Goal: Task Accomplishment & Management: Use online tool/utility

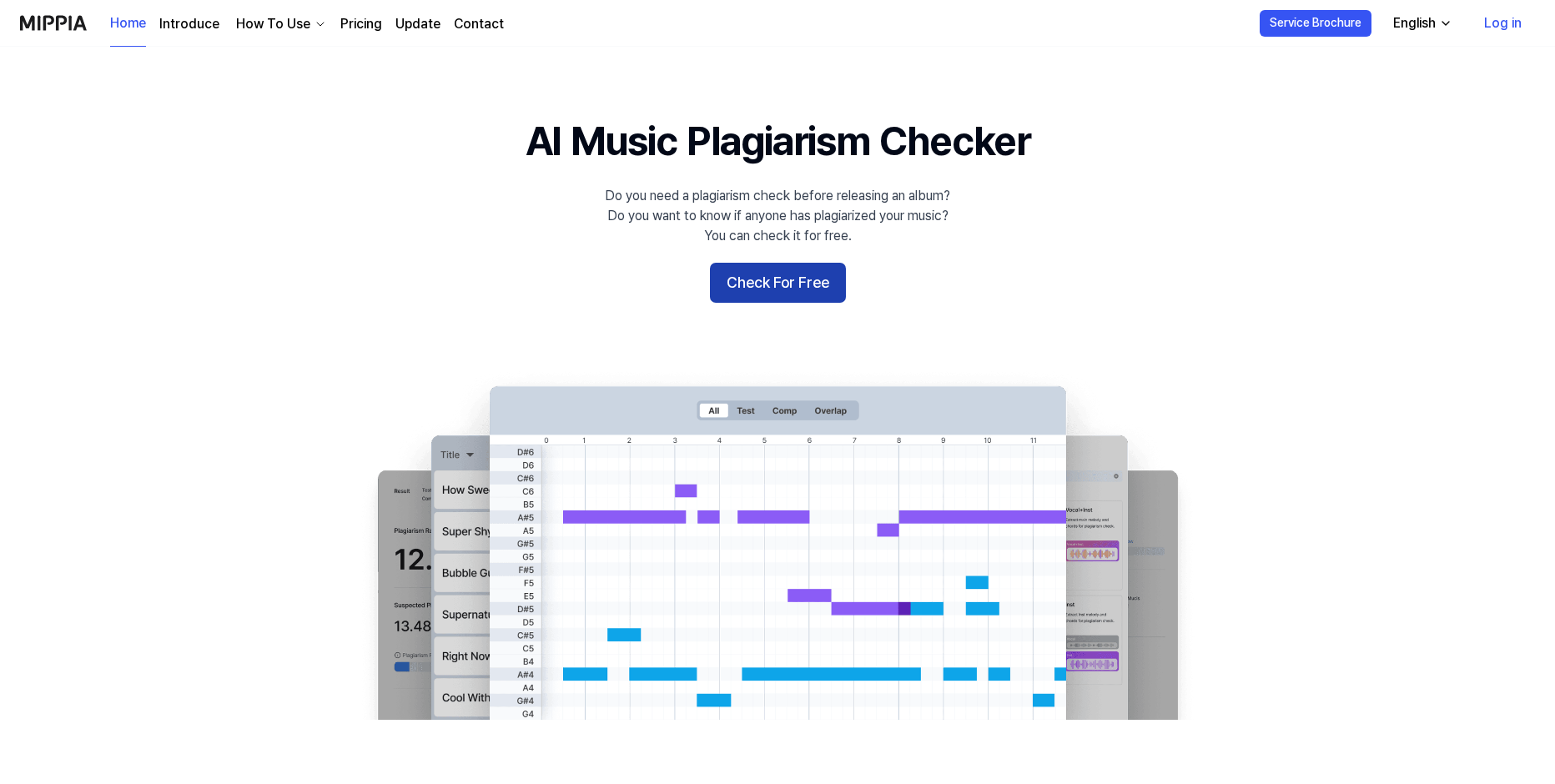
click at [767, 287] on button "Check For Free" at bounding box center [778, 282] width 136 height 40
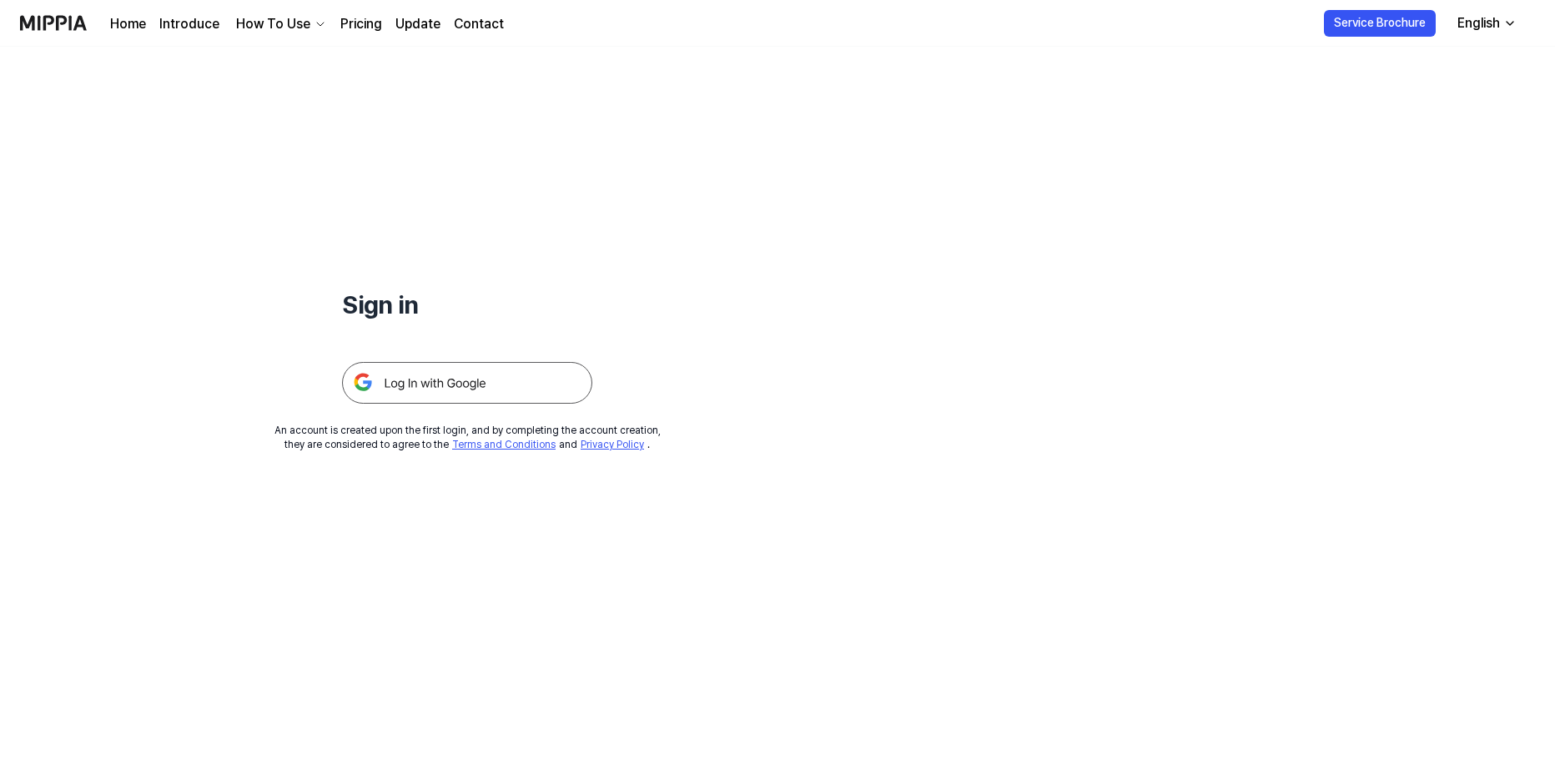
click at [459, 377] on img at bounding box center [467, 382] width 250 height 42
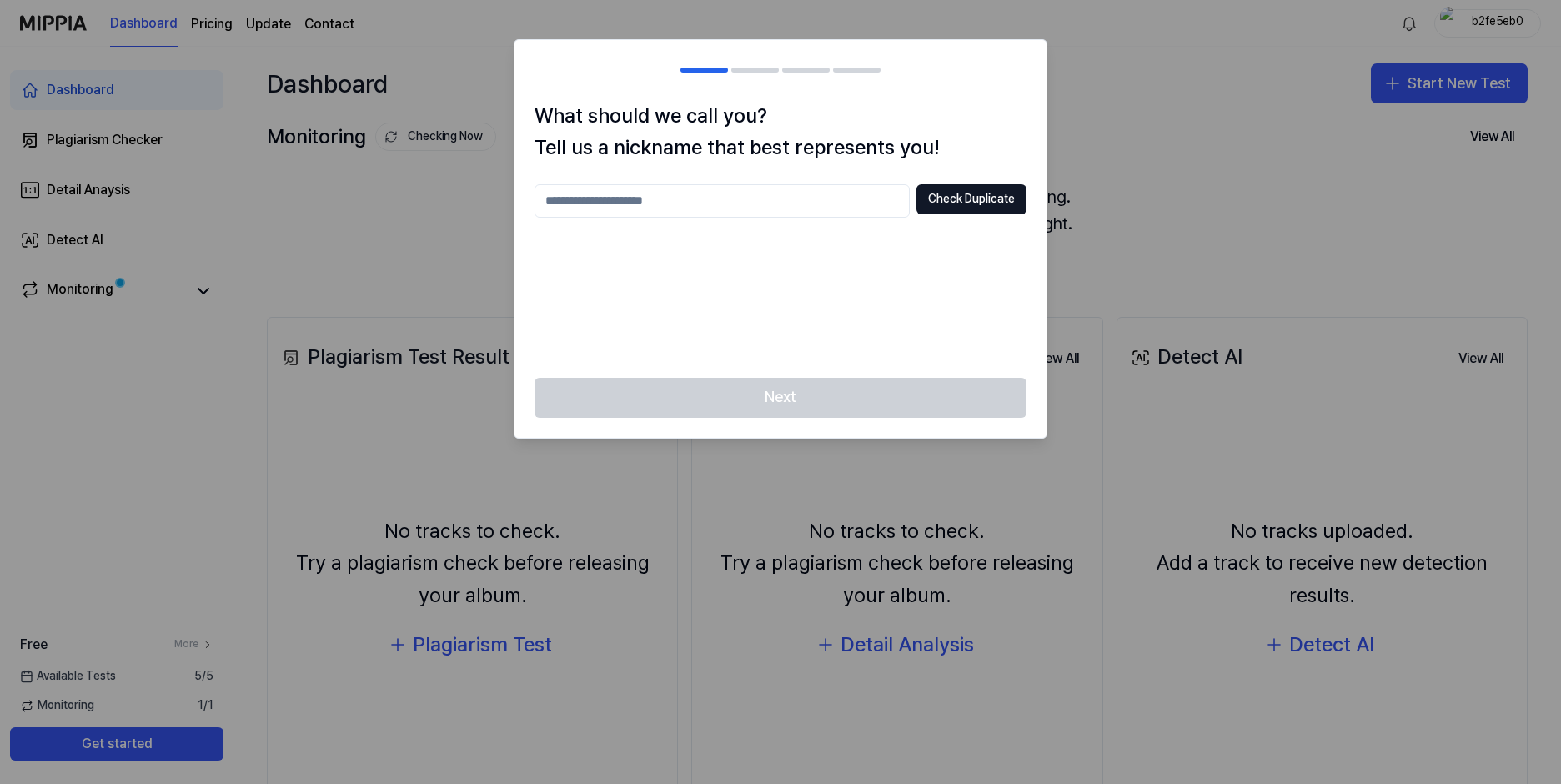
click at [700, 192] on input "text" at bounding box center [722, 201] width 375 height 33
type input "*"
type input "********"
click at [960, 201] on button "Check Duplicate" at bounding box center [972, 199] width 110 height 30
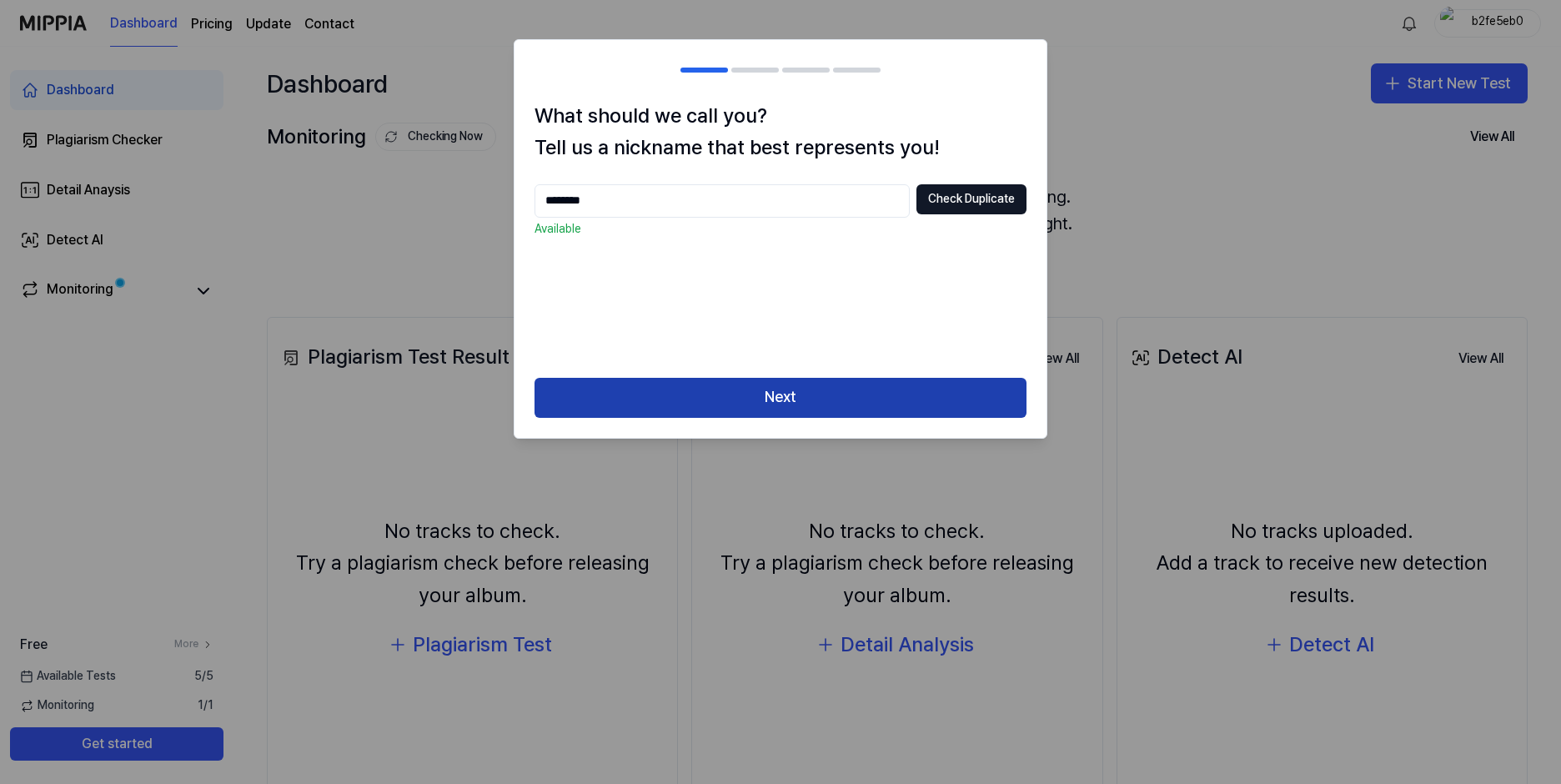
click at [796, 404] on button "Next" at bounding box center [780, 397] width 492 height 40
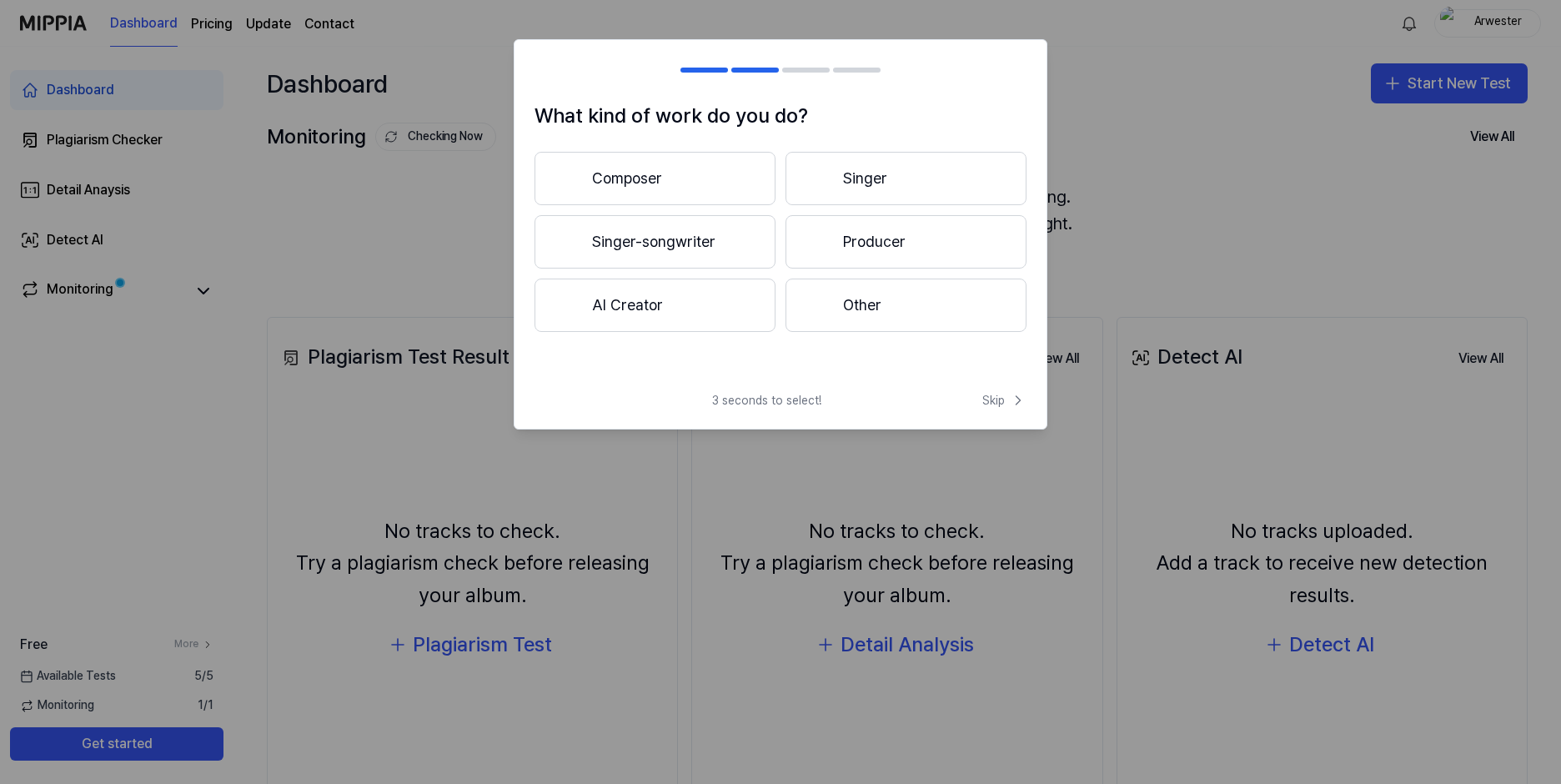
click at [691, 175] on button "Composer" at bounding box center [655, 178] width 241 height 53
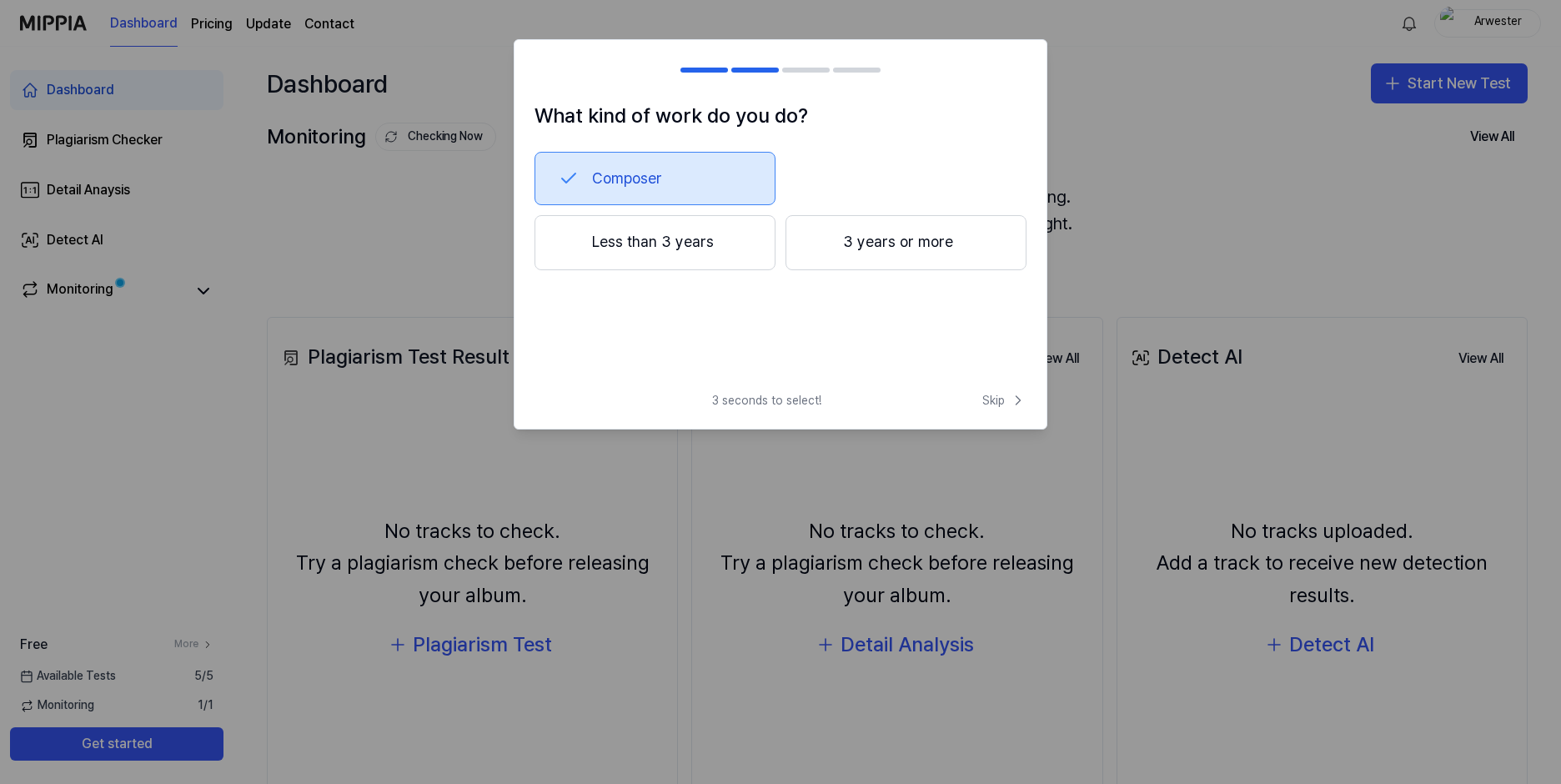
click at [694, 263] on button "Less than 3 years" at bounding box center [655, 242] width 241 height 55
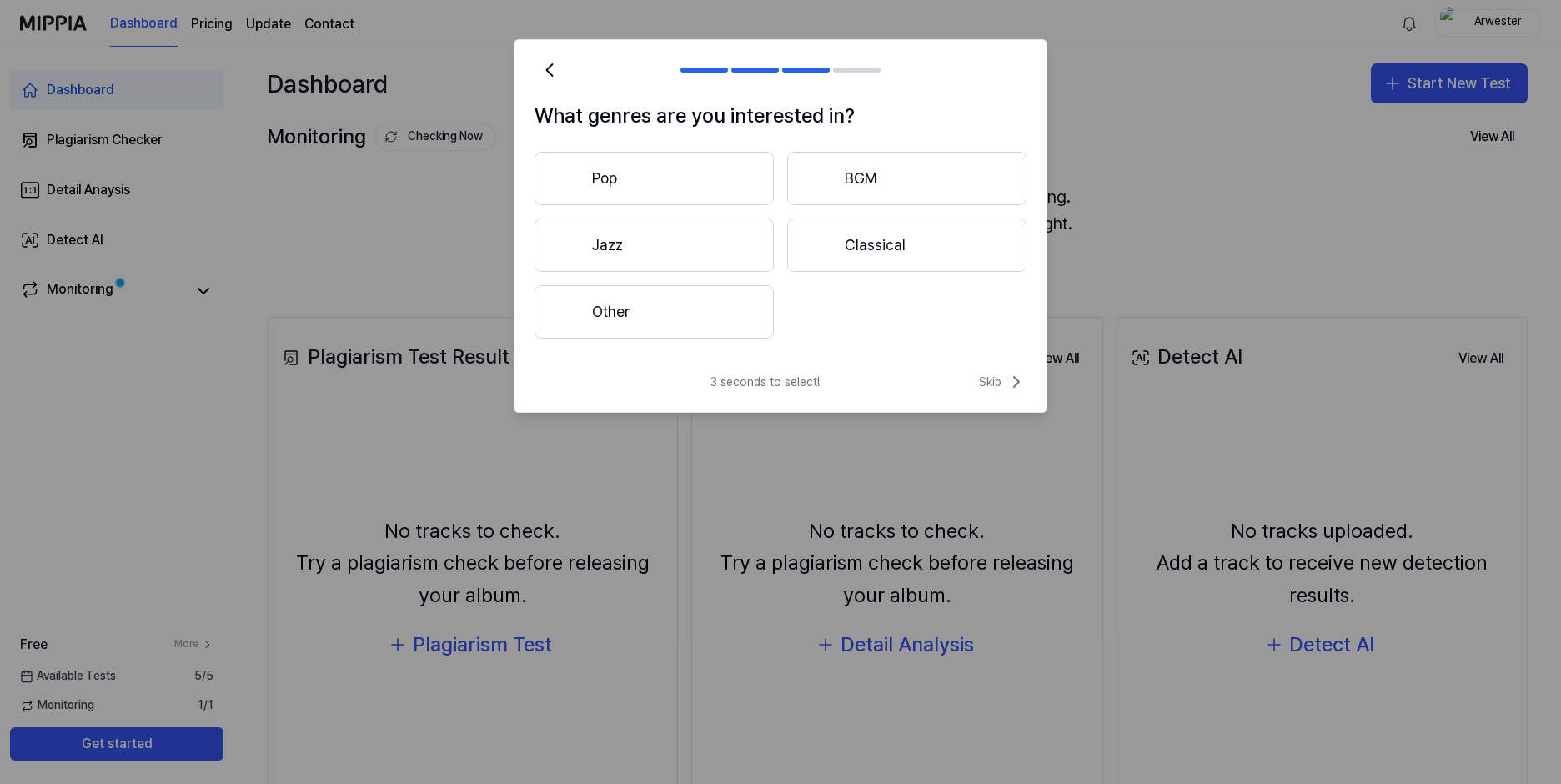
click at [887, 249] on button "Classical" at bounding box center [907, 245] width 240 height 53
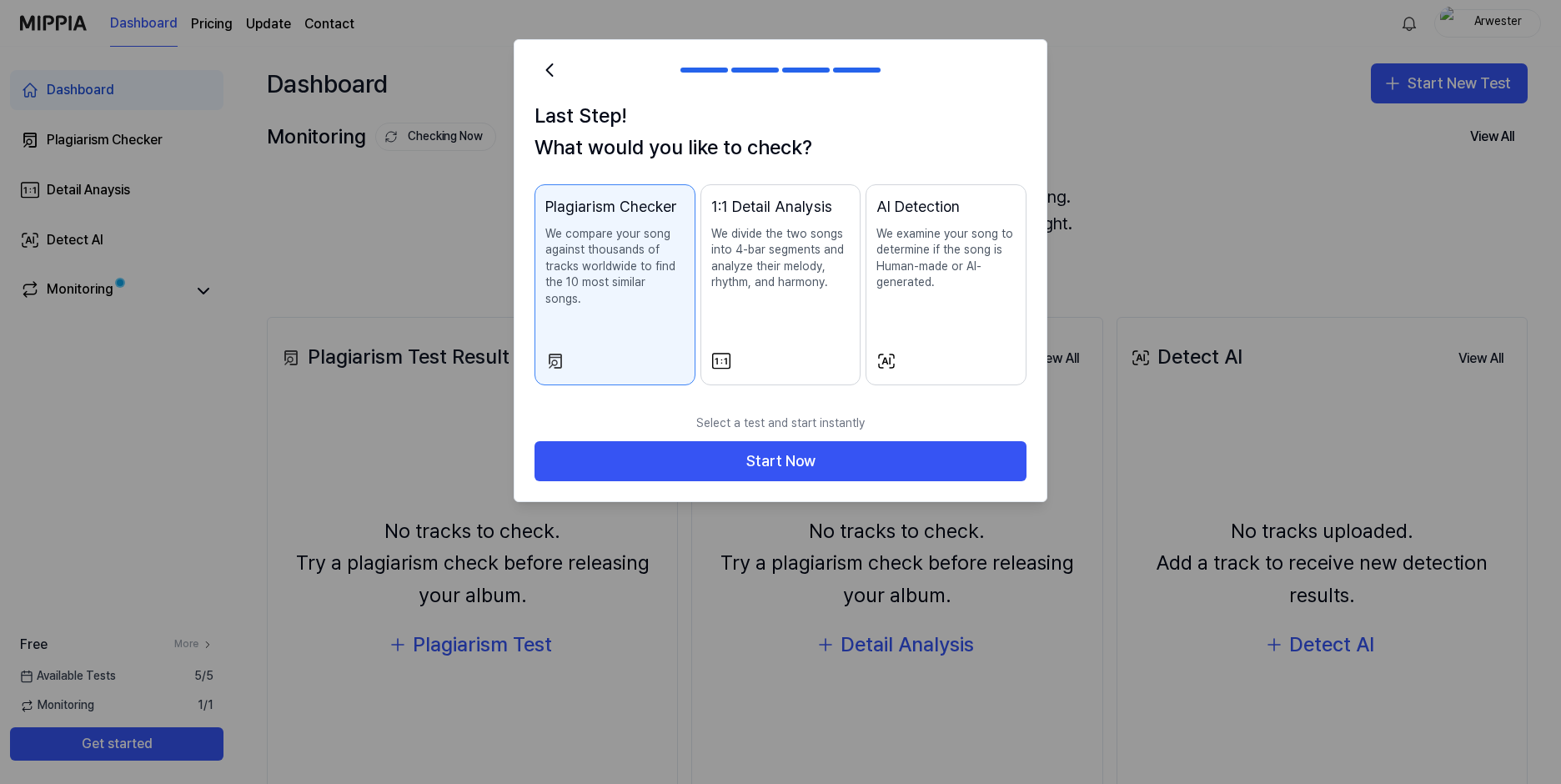
click at [767, 308] on div "1:1 Detail Analysis We divide the two songs into 4-bar segments and analyze the…" at bounding box center [781, 260] width 139 height 130
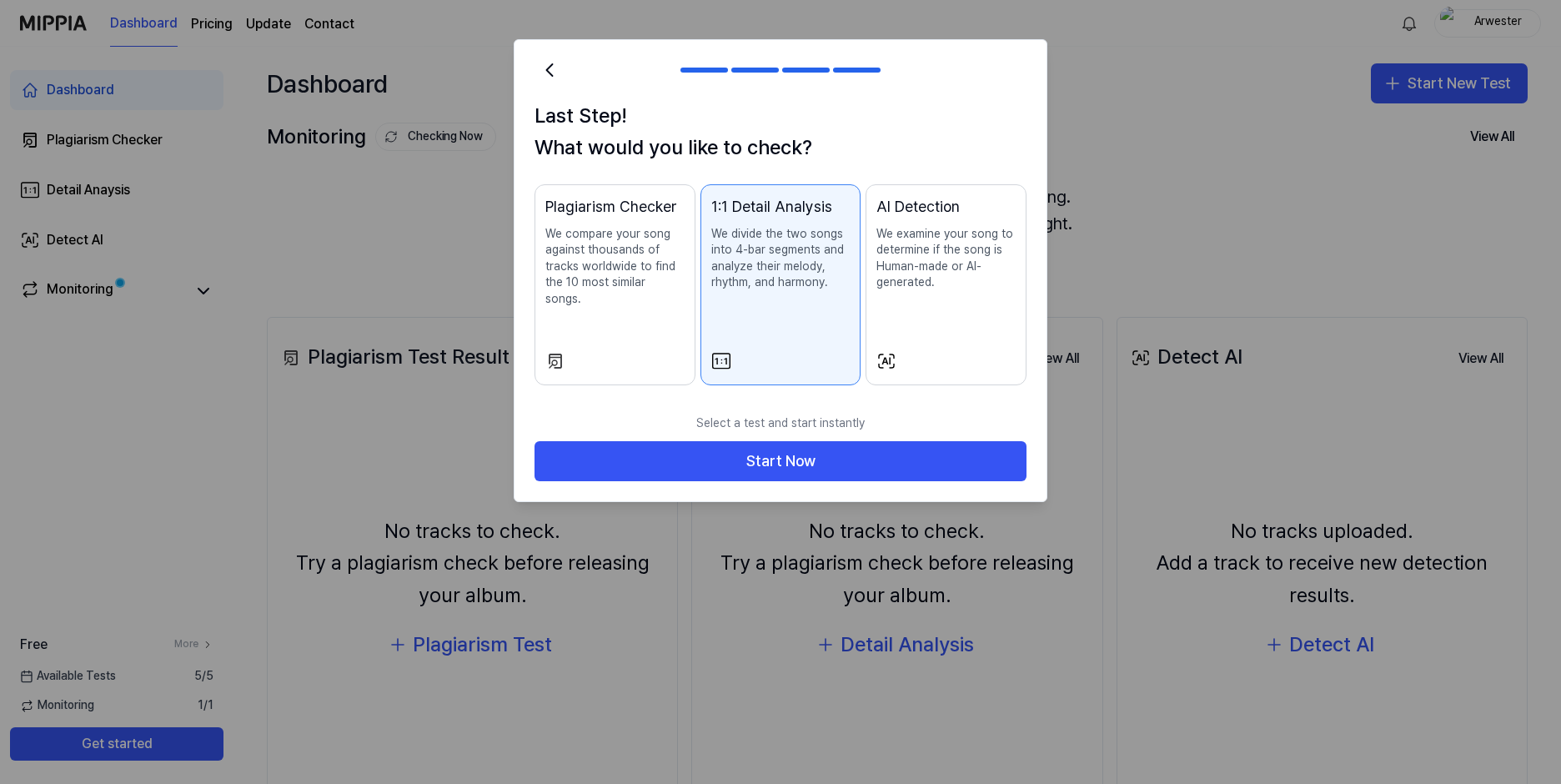
click at [609, 298] on div "Plagiarism Checker We compare your song against thousands of tracks worldwide t…" at bounding box center [615, 268] width 139 height 146
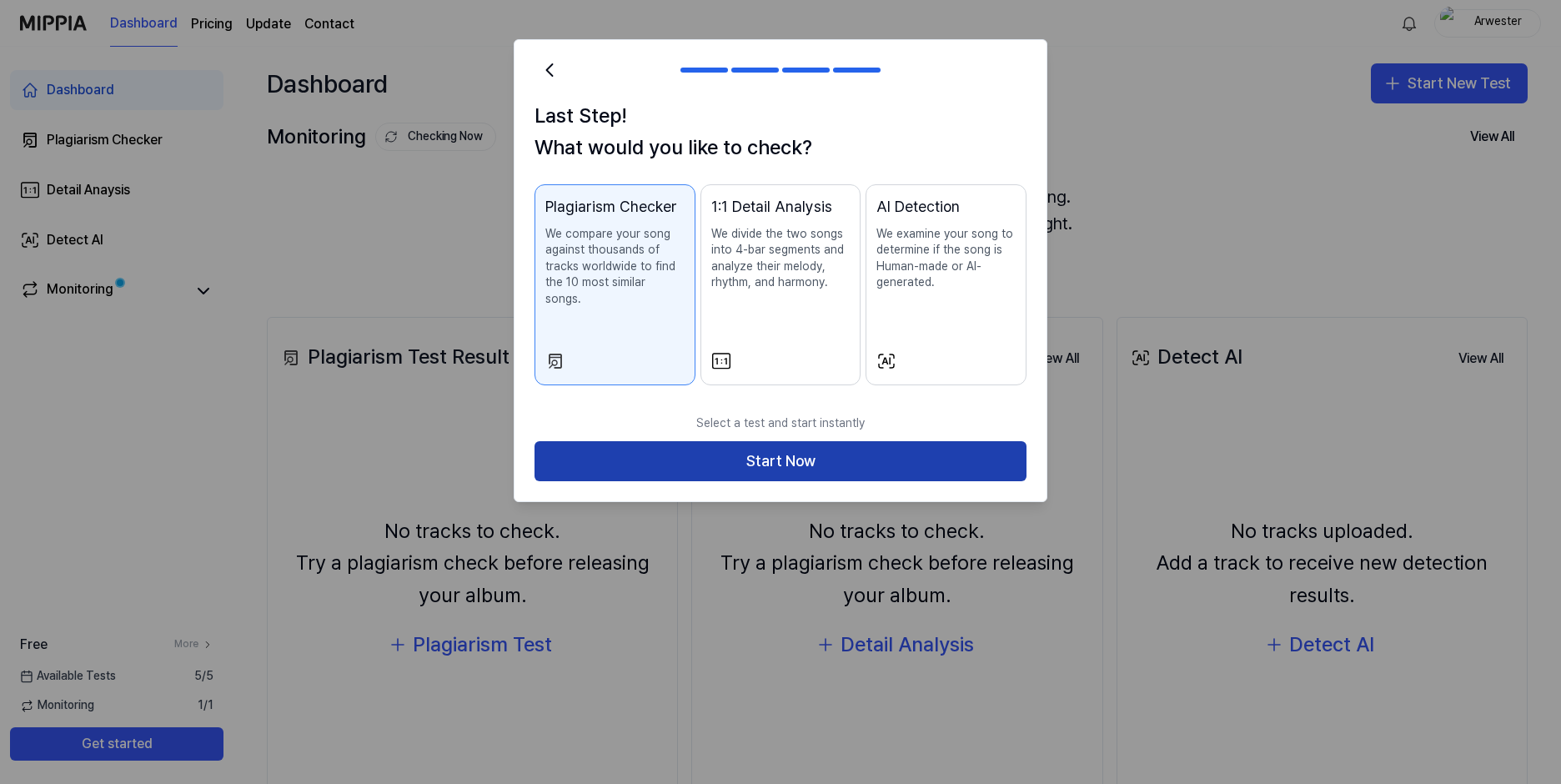
click at [729, 441] on button "Start Now" at bounding box center [780, 460] width 492 height 40
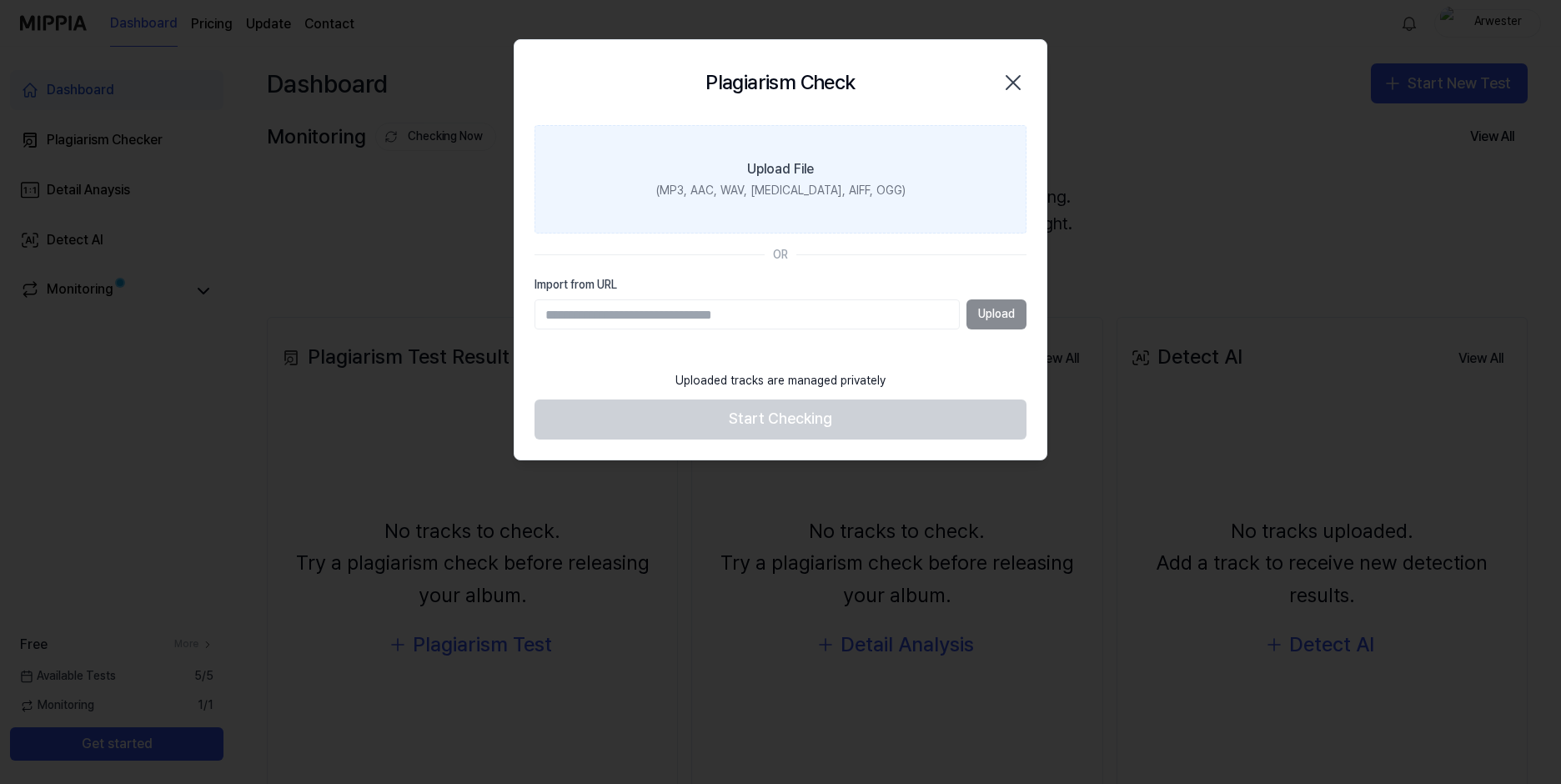
click at [730, 177] on label "Upload File (MP3, AAC, WAV, FLAC, AIFF, OGG)" at bounding box center [780, 179] width 492 height 108
click at [0, 0] on input "Upload File (MP3, AAC, WAV, FLAC, AIFF, OGG)" at bounding box center [0, 0] width 0 height 0
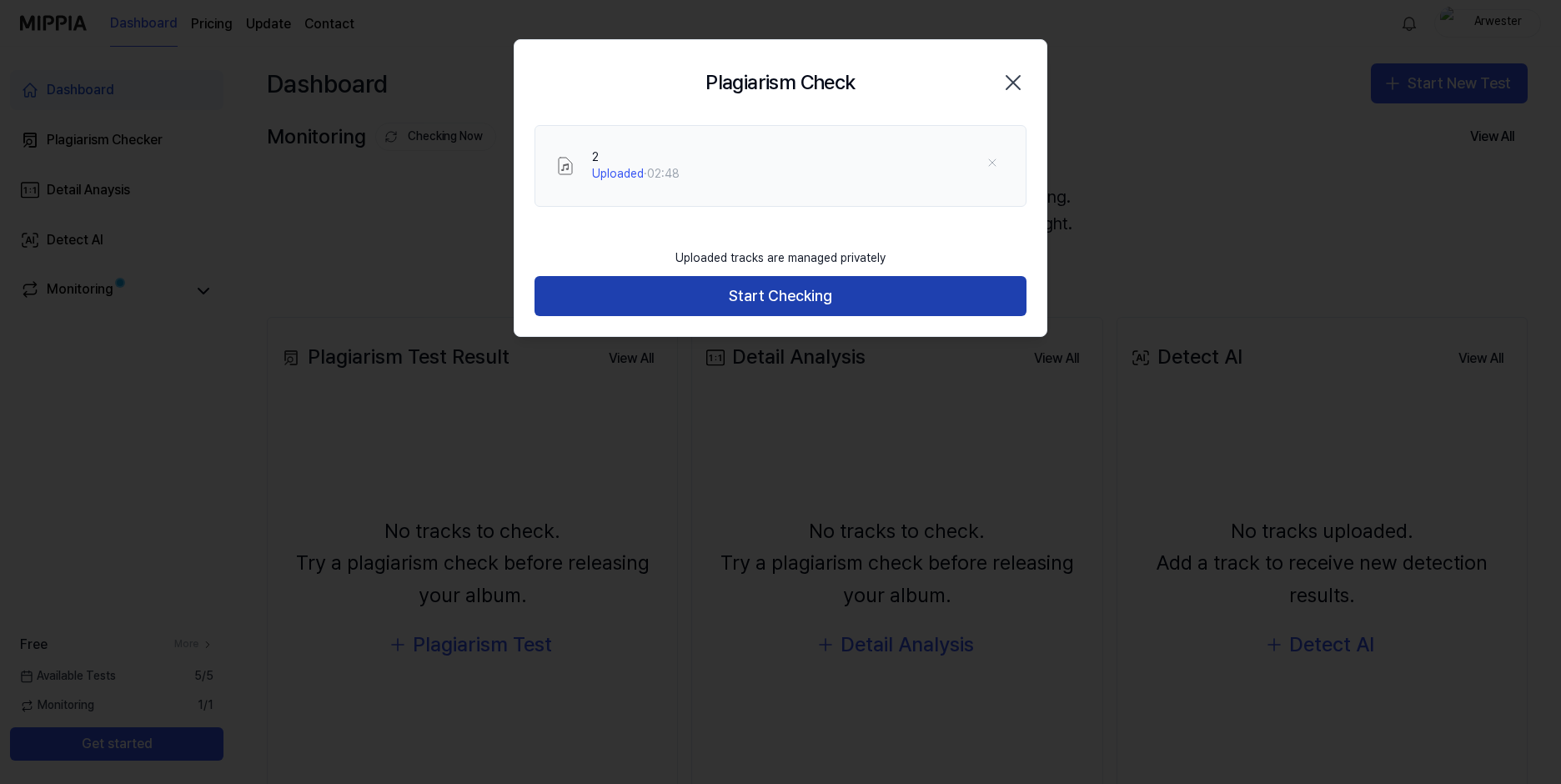
click at [747, 301] on button "Start Checking" at bounding box center [780, 295] width 492 height 40
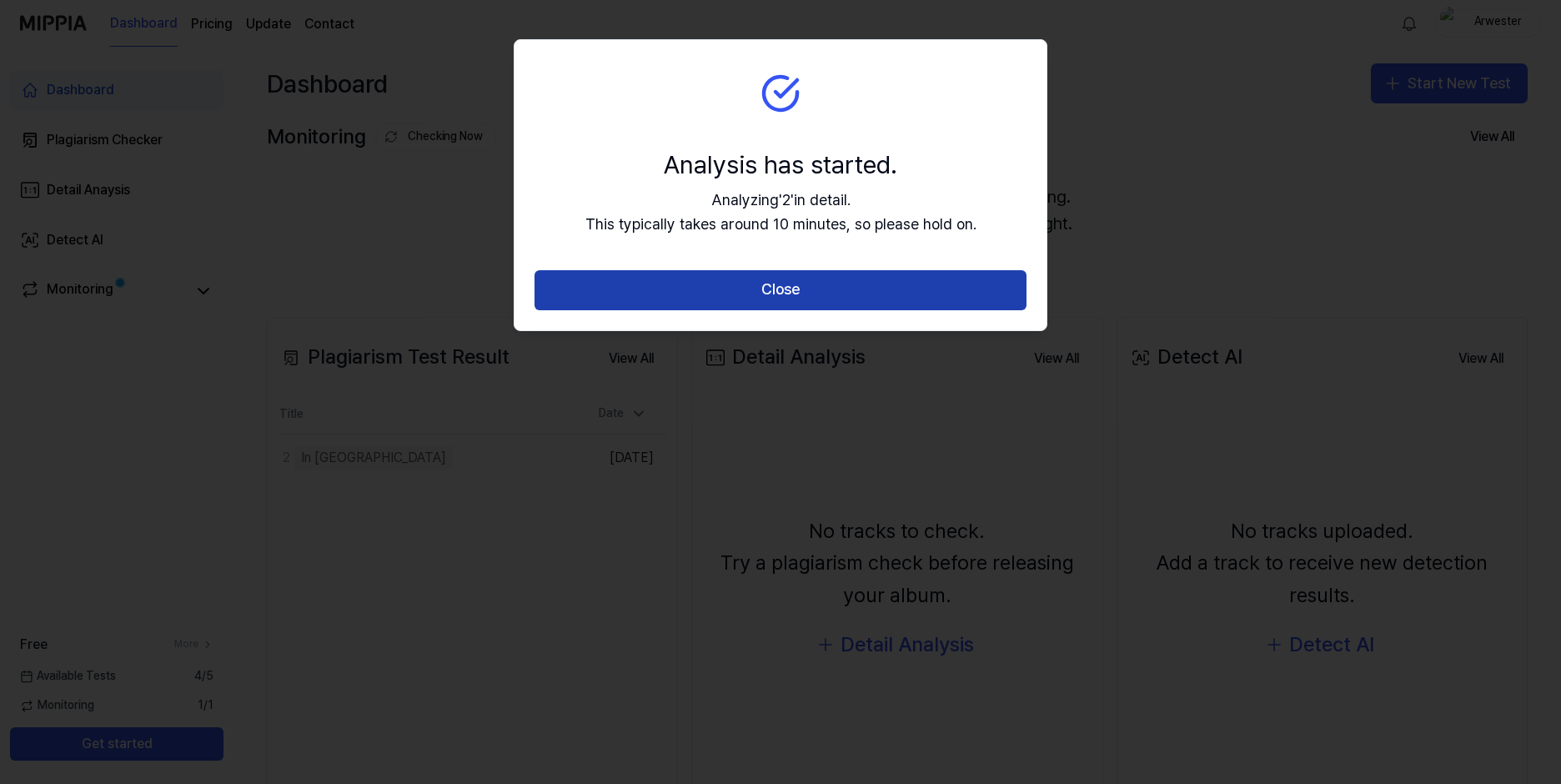
click at [757, 290] on button "Close" at bounding box center [780, 289] width 492 height 40
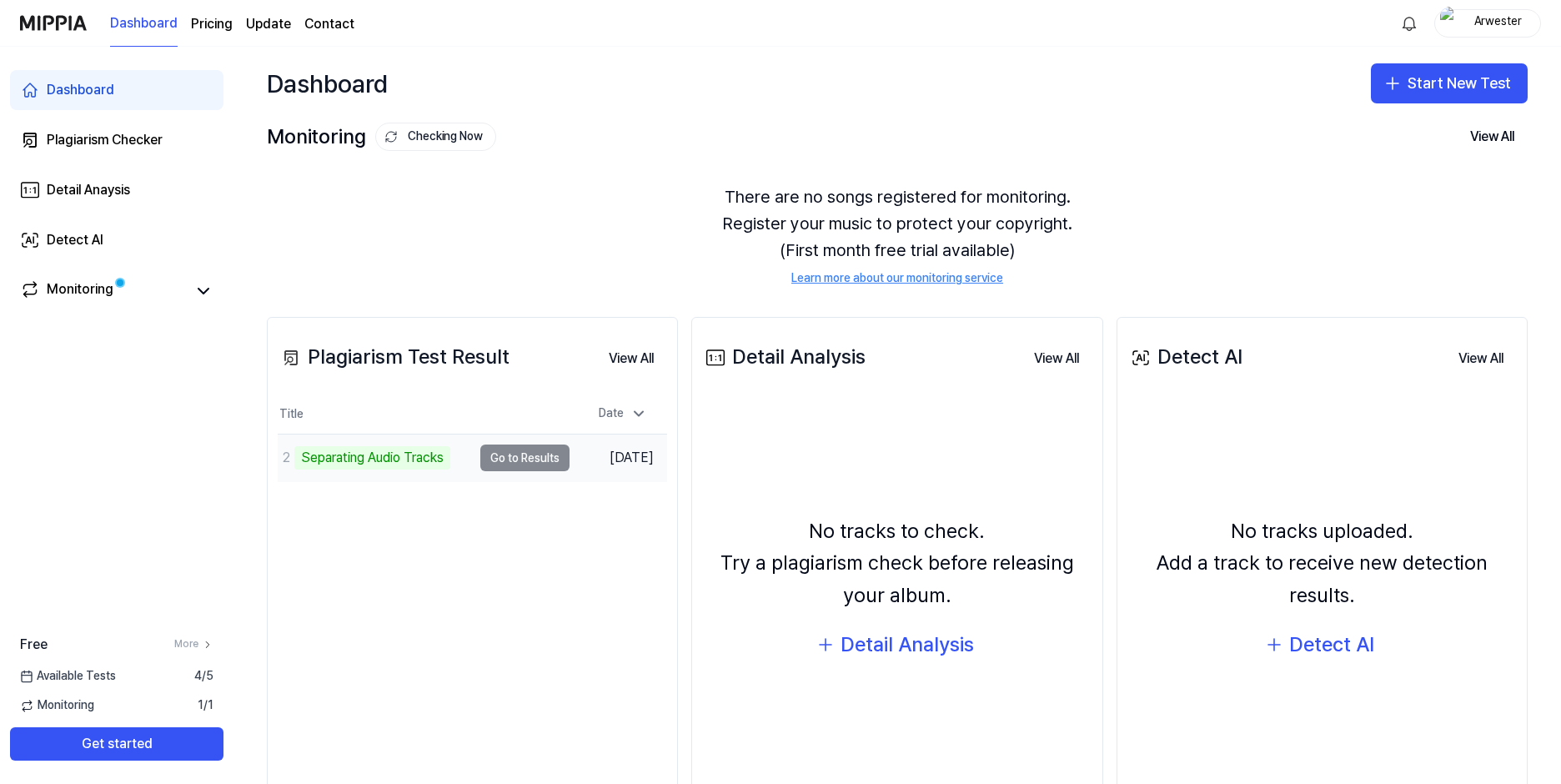
click at [516, 463] on td "2 Separating Audio Tracks Go to Results" at bounding box center [424, 457] width 292 height 46
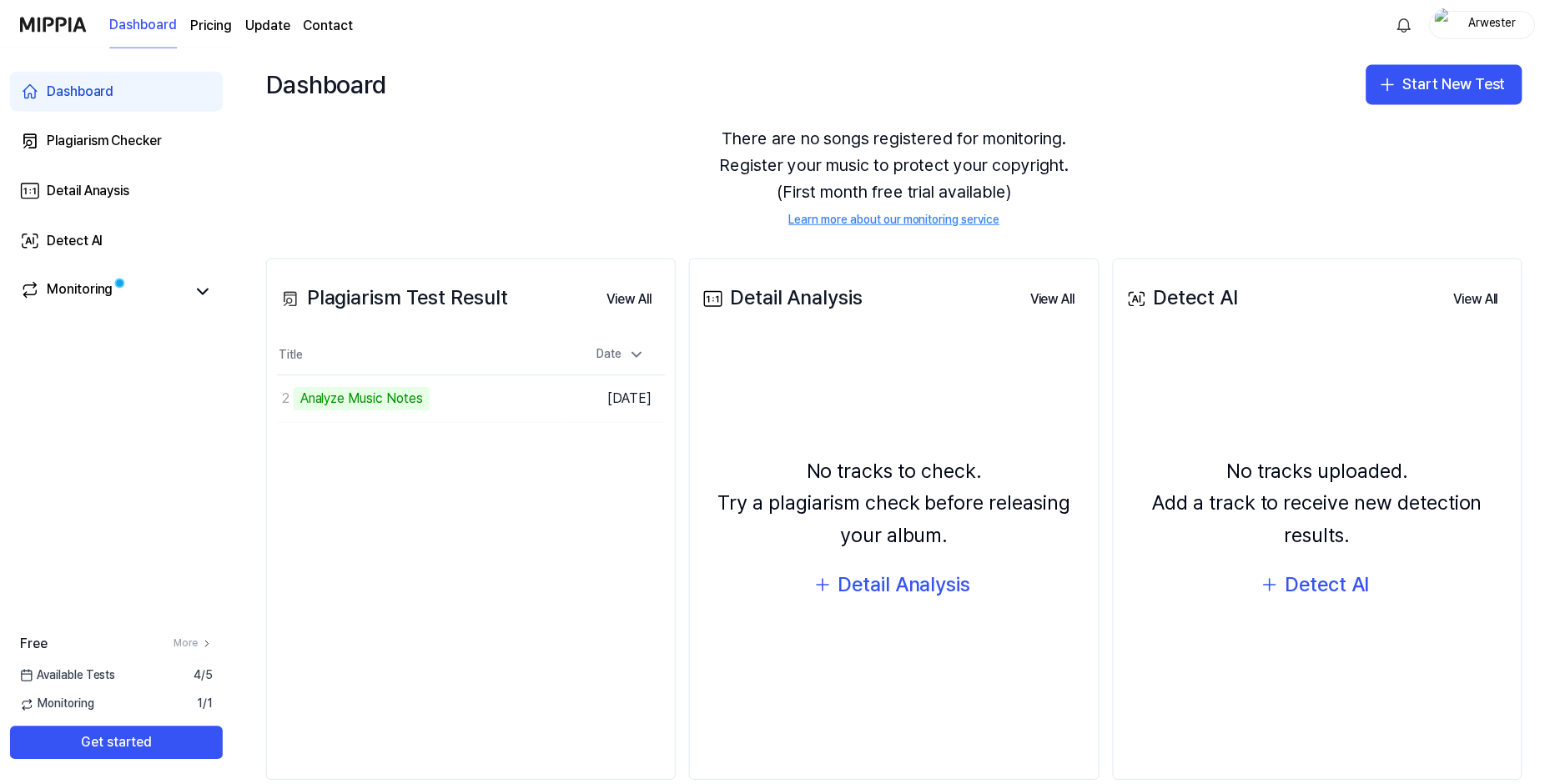
scroll to position [90, 0]
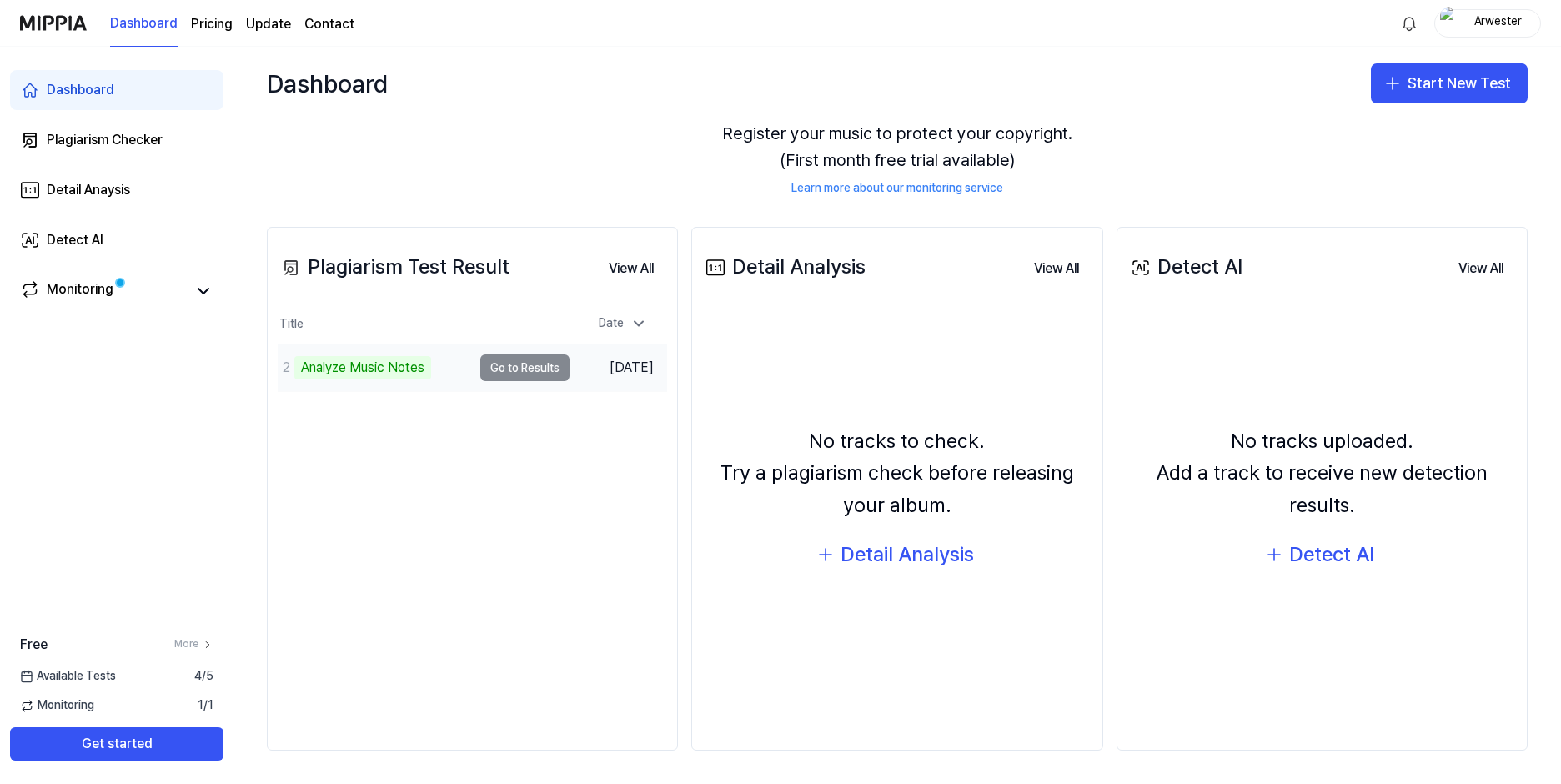
click at [515, 369] on td "2 Analyze Music Notes Go to Results" at bounding box center [424, 367] width 292 height 46
click at [508, 374] on button "Go to Results" at bounding box center [525, 368] width 89 height 27
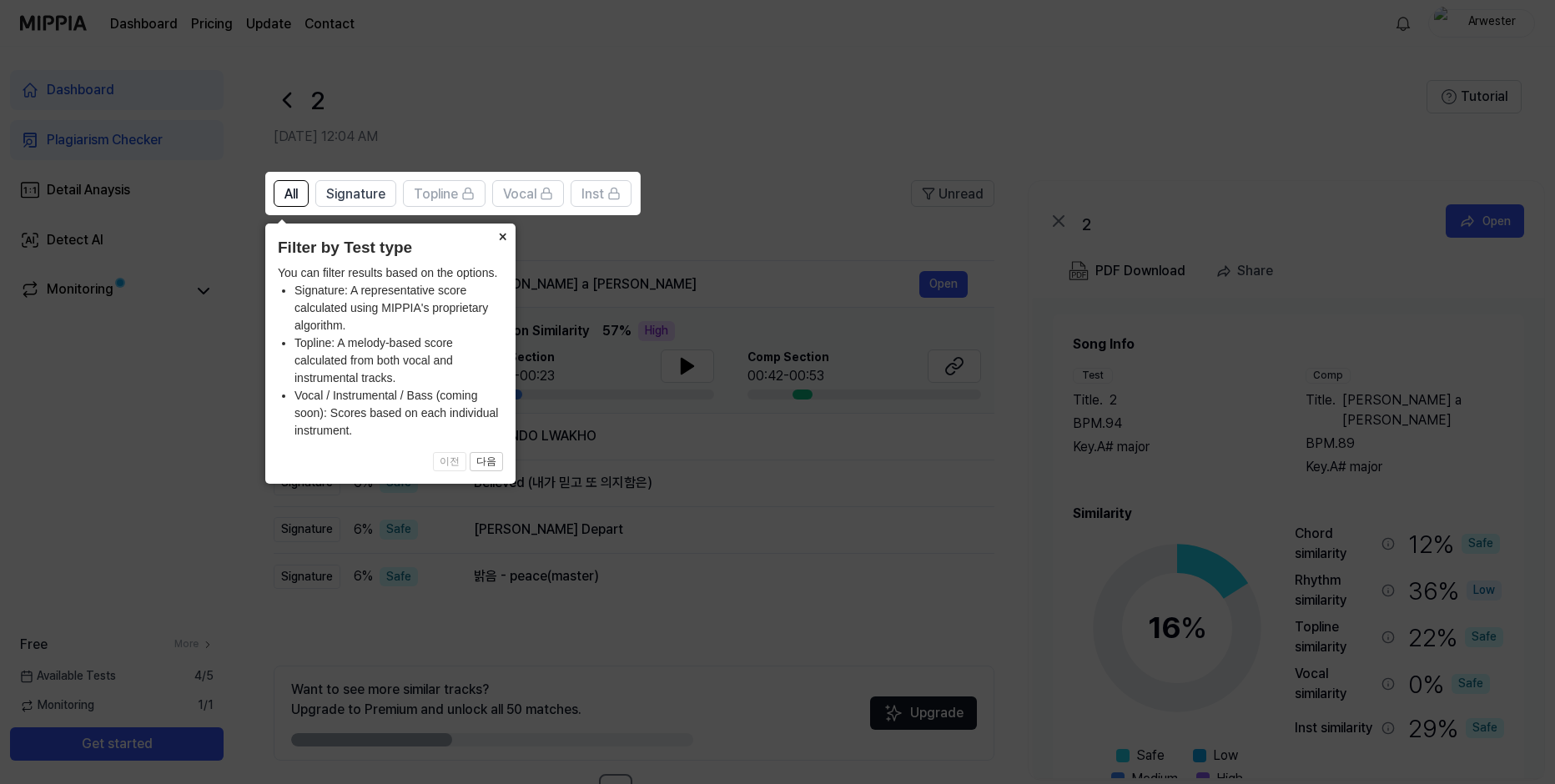
click at [497, 240] on button "×" at bounding box center [502, 235] width 27 height 23
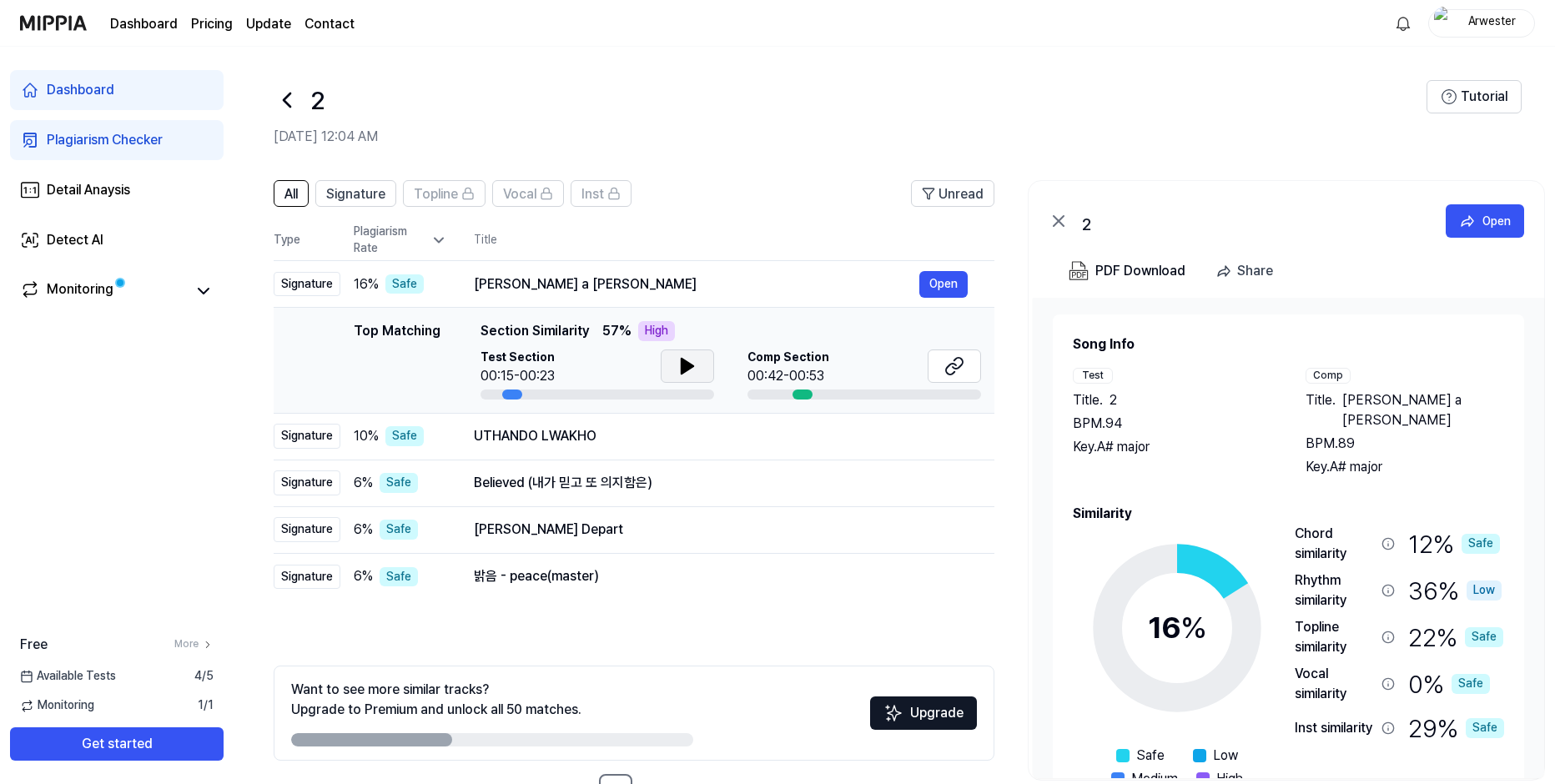
click at [693, 363] on icon at bounding box center [687, 365] width 20 height 20
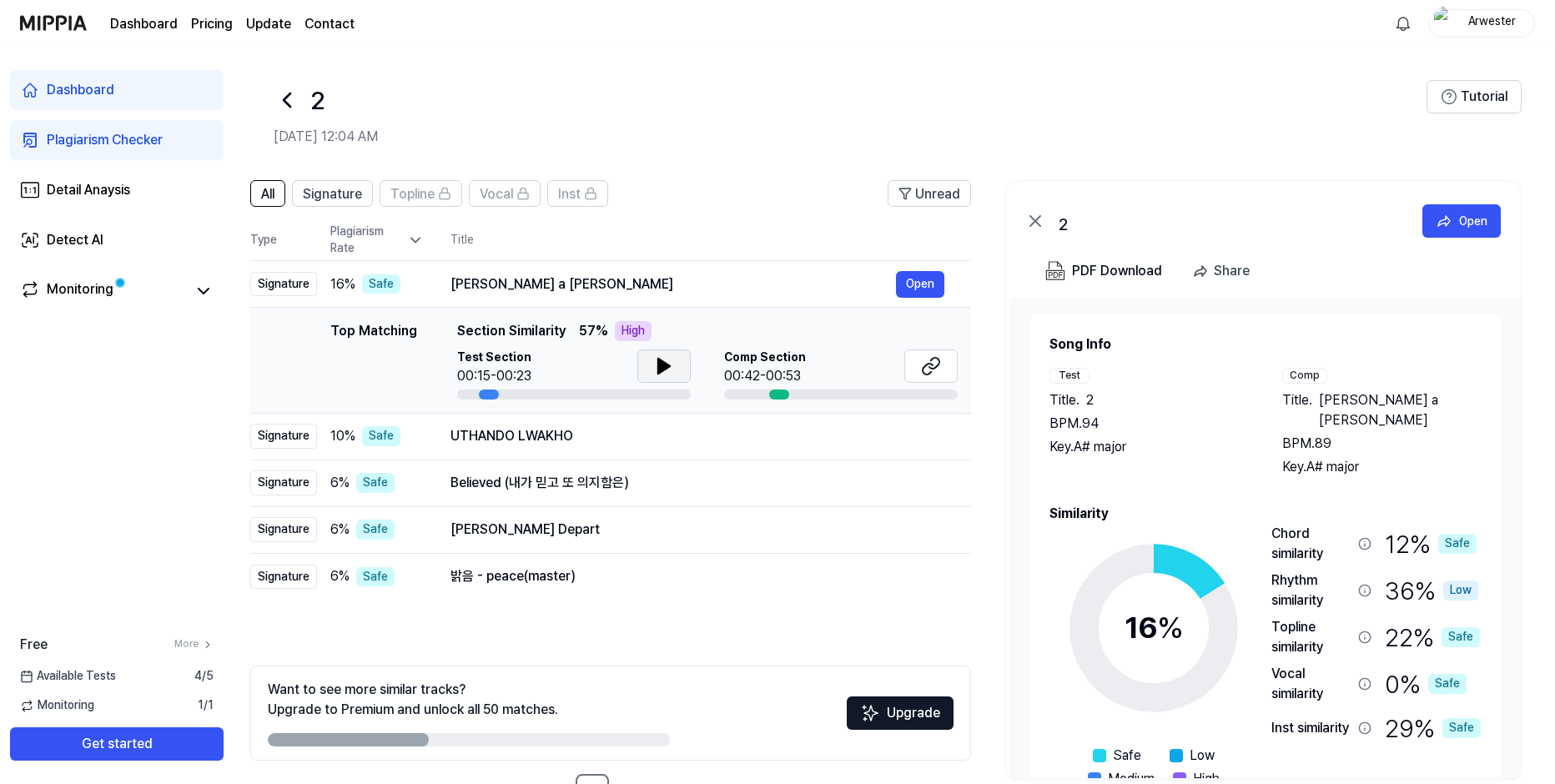
drag, startPoint x: 663, startPoint y: 332, endPoint x: 563, endPoint y: 333, distance: 100.0
click at [563, 333] on div "Top Matching Section Similarity 57 % High" at bounding box center [707, 331] width 500 height 20
click at [375, 334] on div "Top Matching" at bounding box center [374, 360] width 87 height 78
click at [670, 441] on div "UTHANDO LWAKHO" at bounding box center [673, 436] width 446 height 20
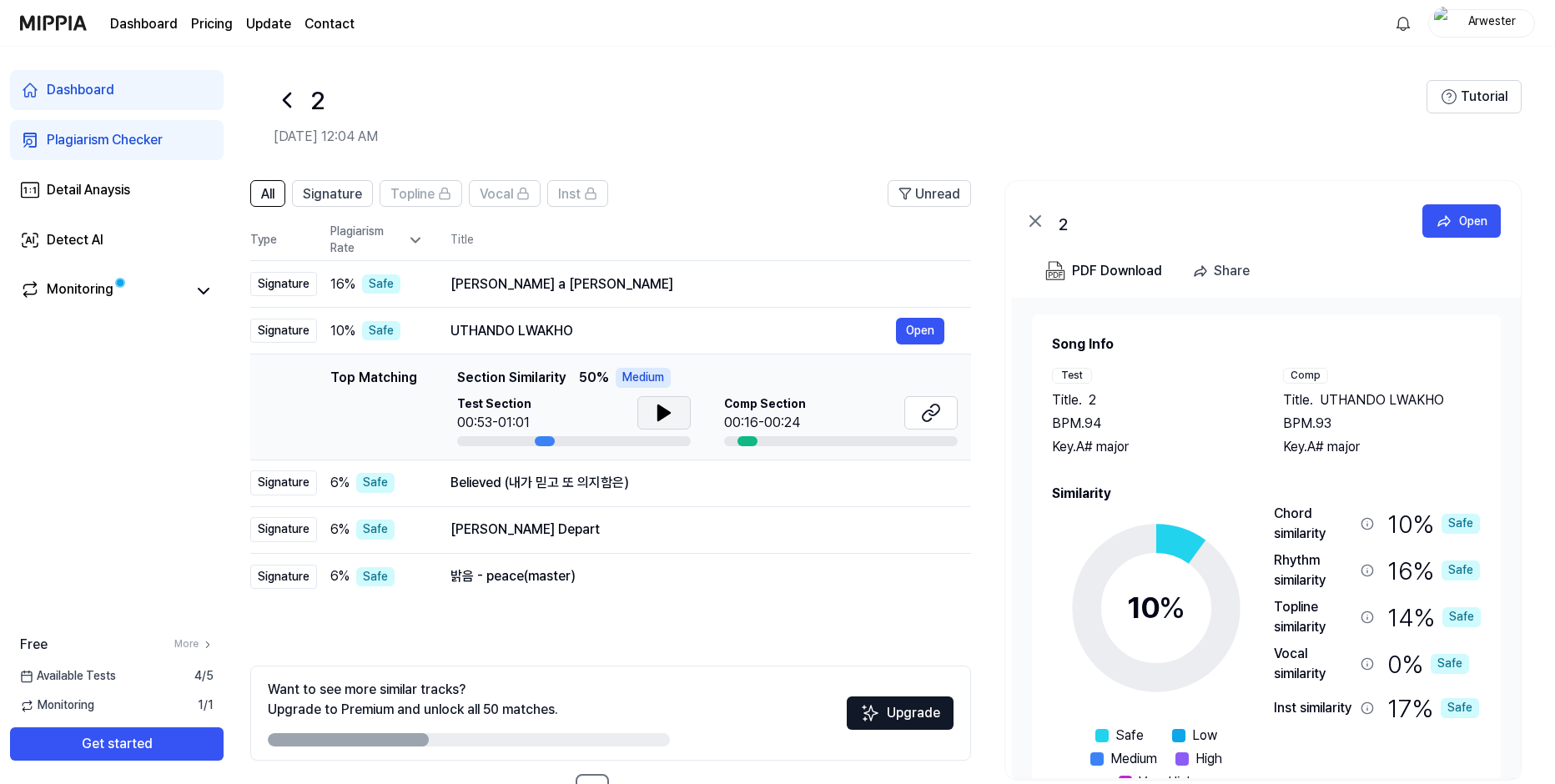
click at [659, 411] on icon at bounding box center [663, 413] width 12 height 15
click at [748, 441] on div at bounding box center [747, 441] width 20 height 10
click at [660, 413] on icon at bounding box center [660, 413] width 3 height 14
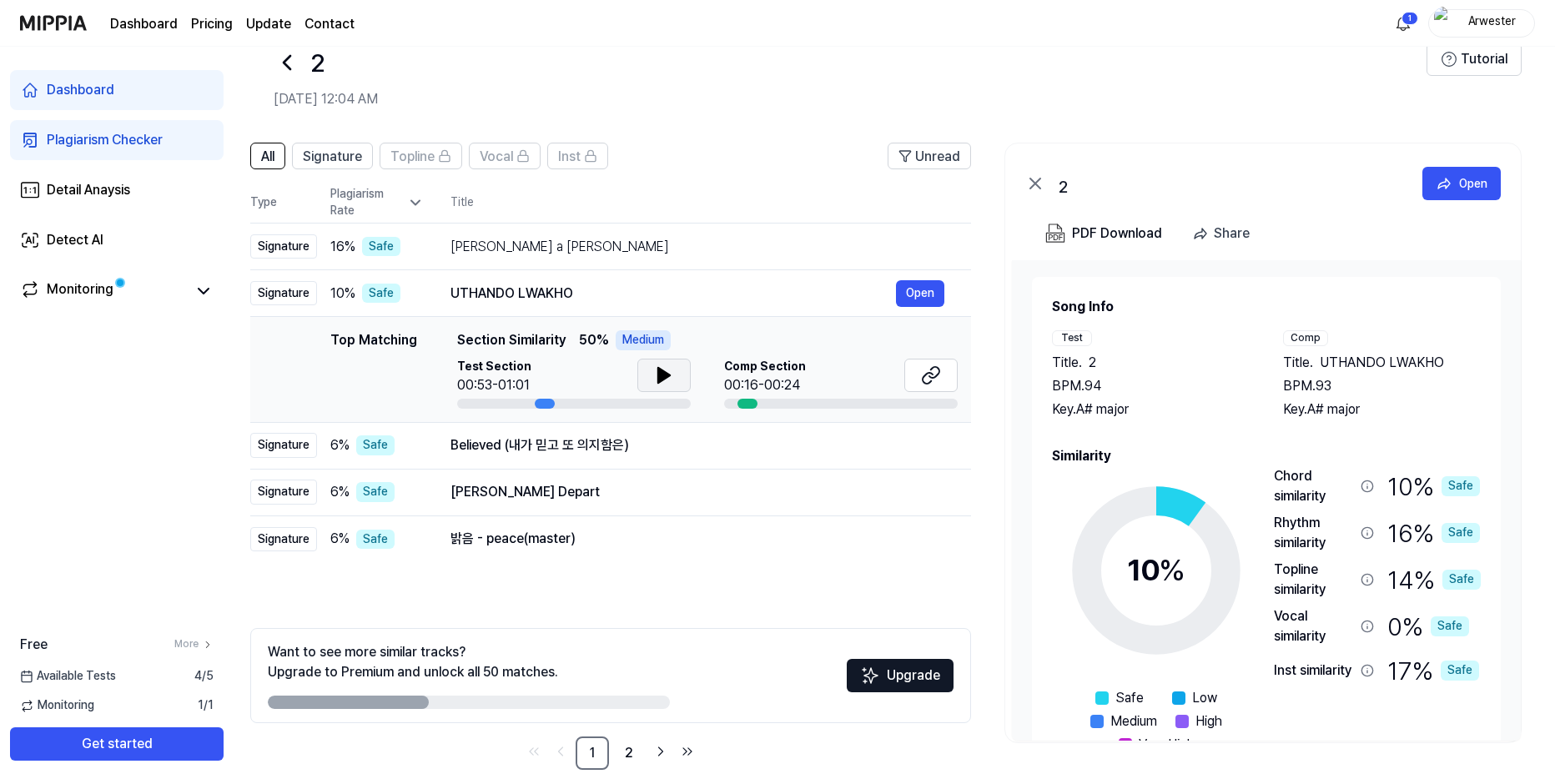
scroll to position [57, 0]
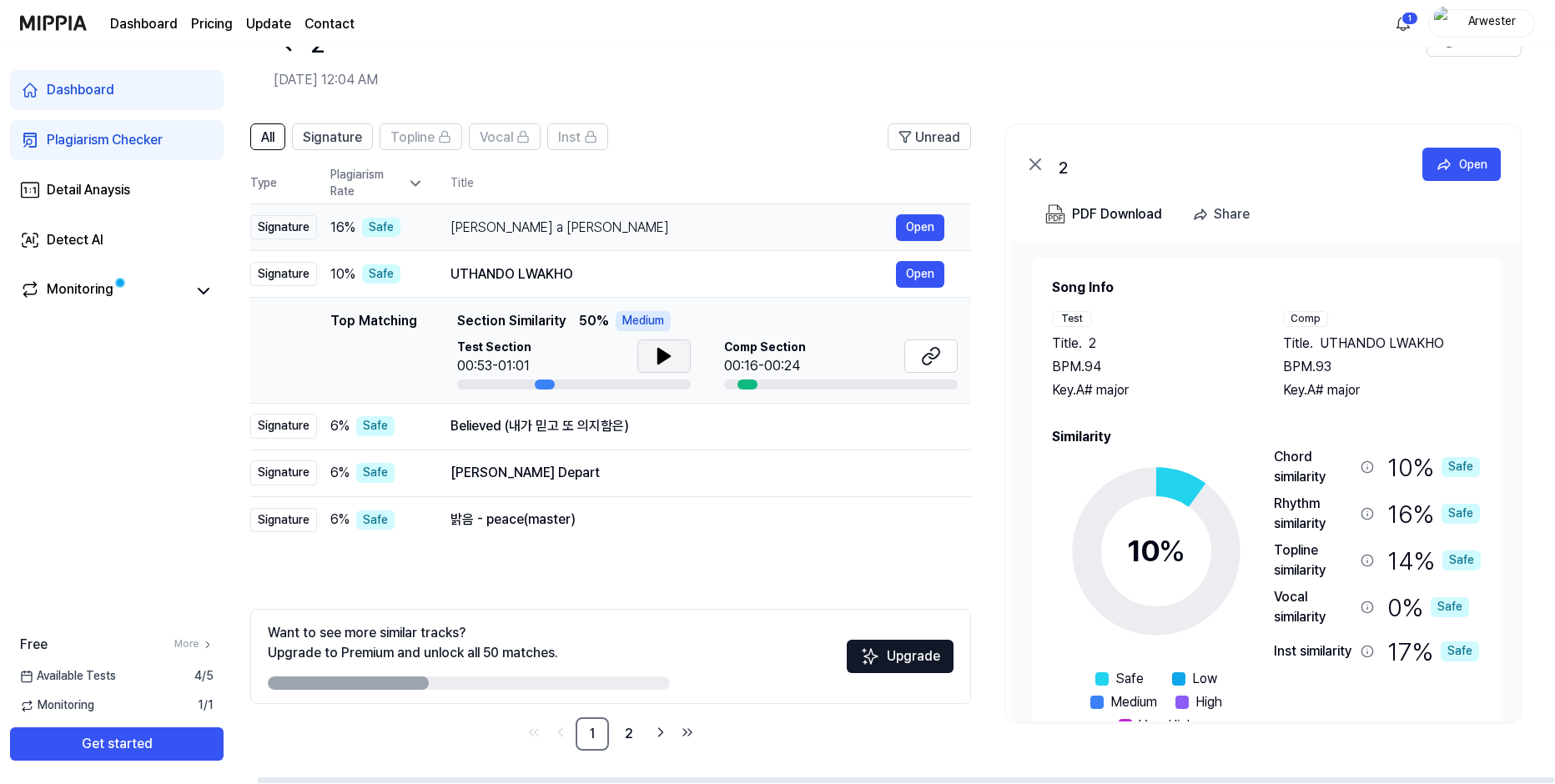
click at [558, 237] on div "Hale a Su Pareja" at bounding box center [673, 227] width 446 height 20
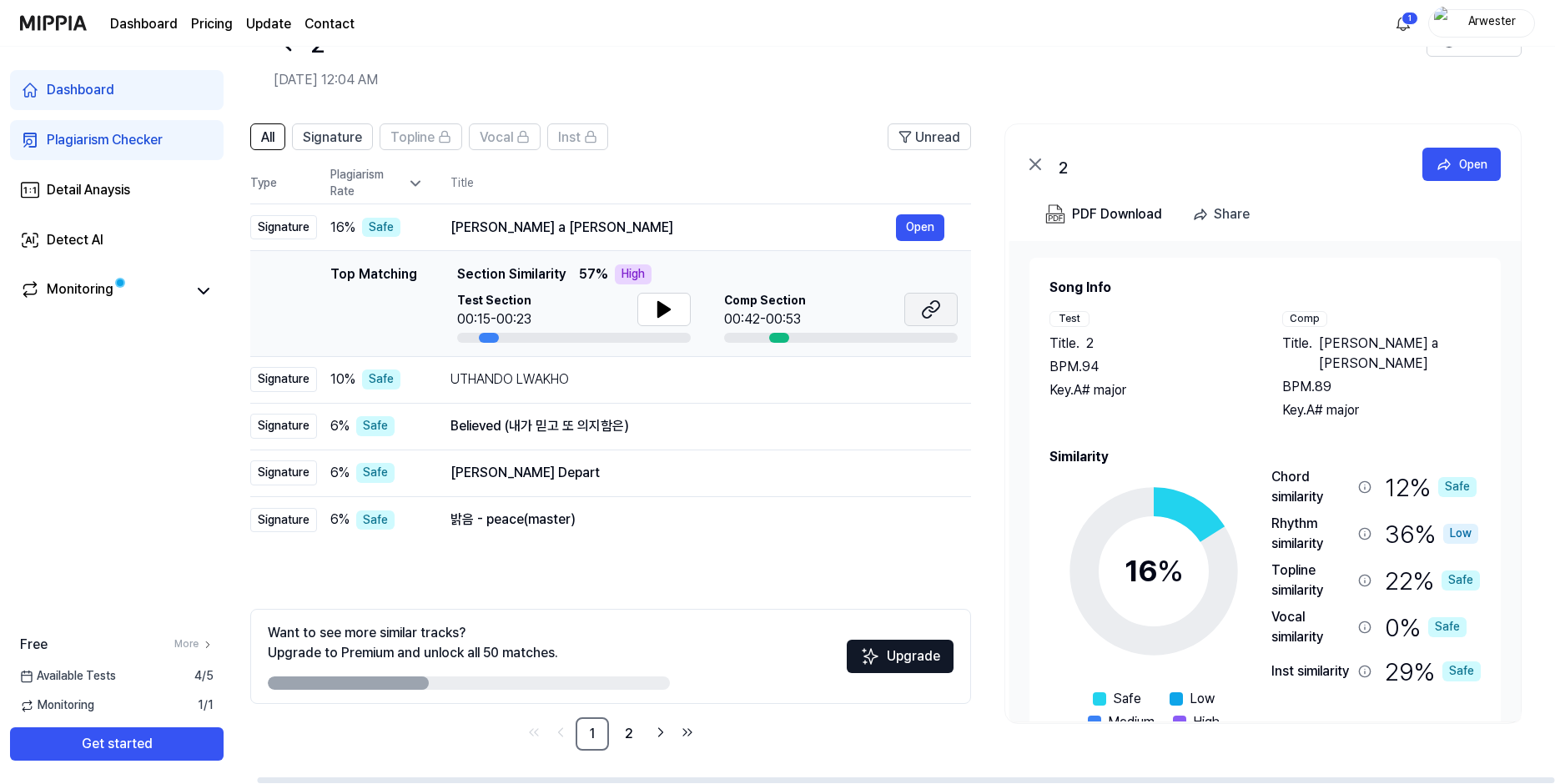
click at [927, 317] on icon at bounding box center [930, 309] width 20 height 20
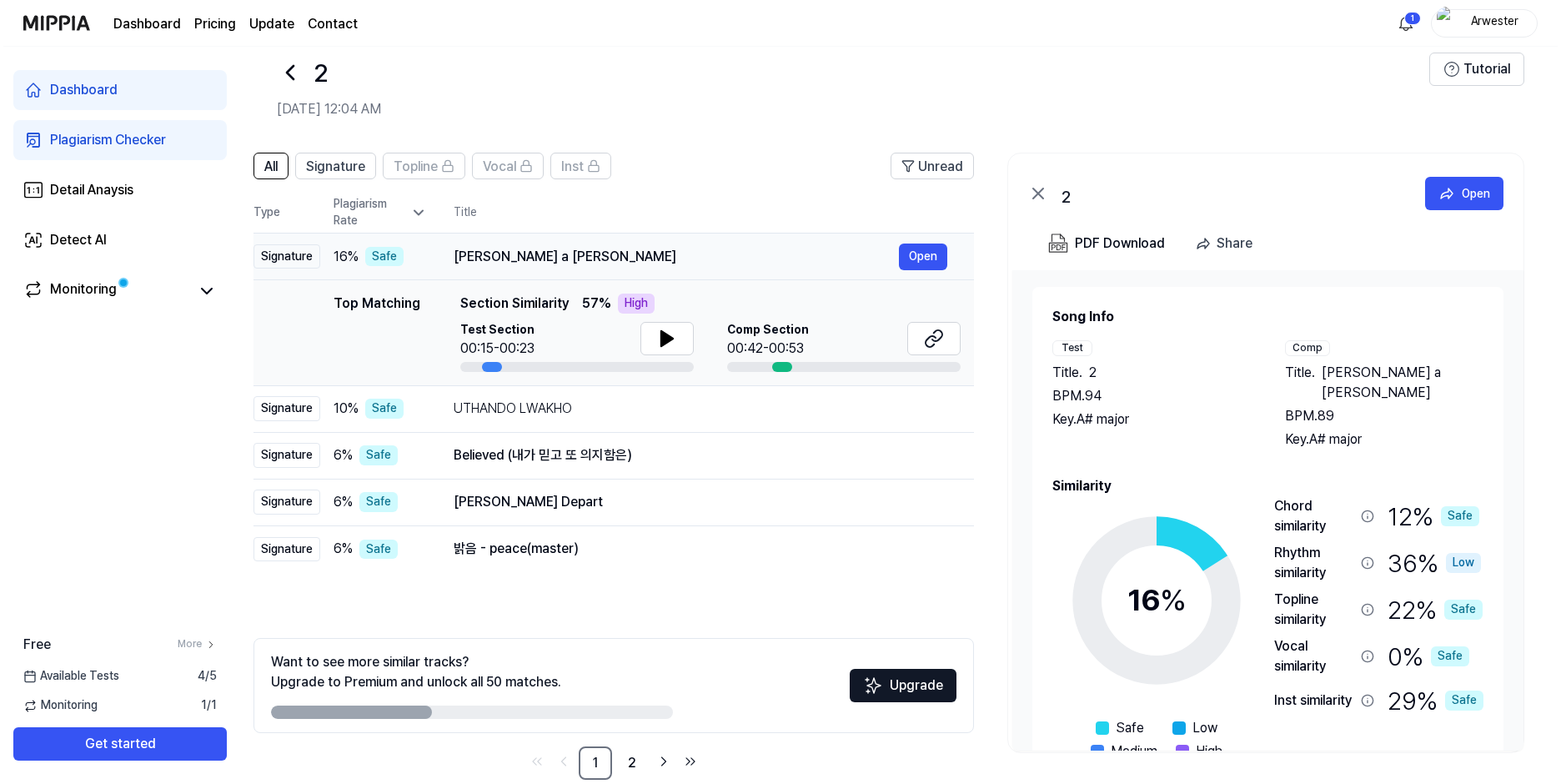
scroll to position [0, 0]
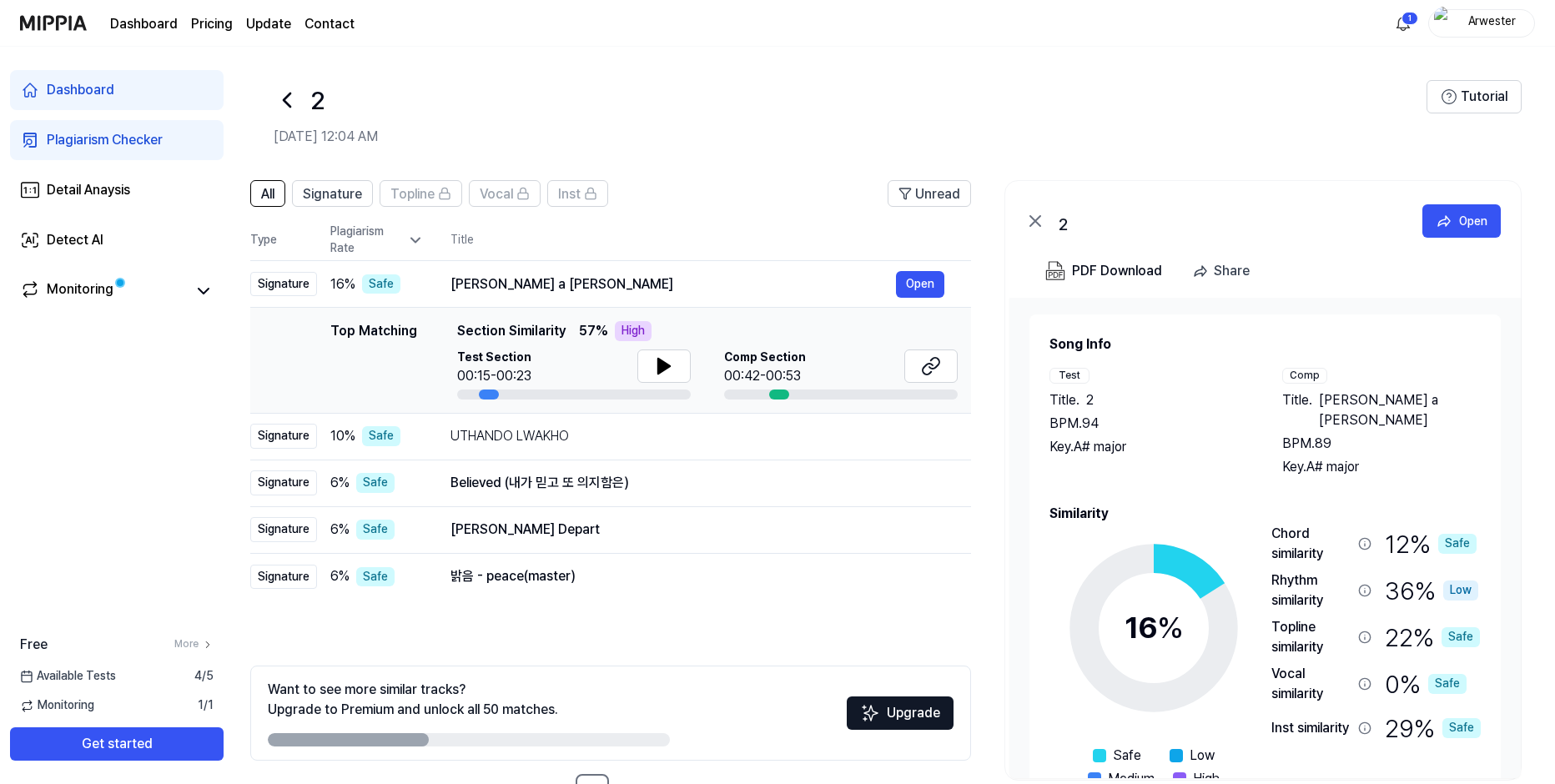
click at [296, 100] on icon at bounding box center [287, 101] width 27 height 27
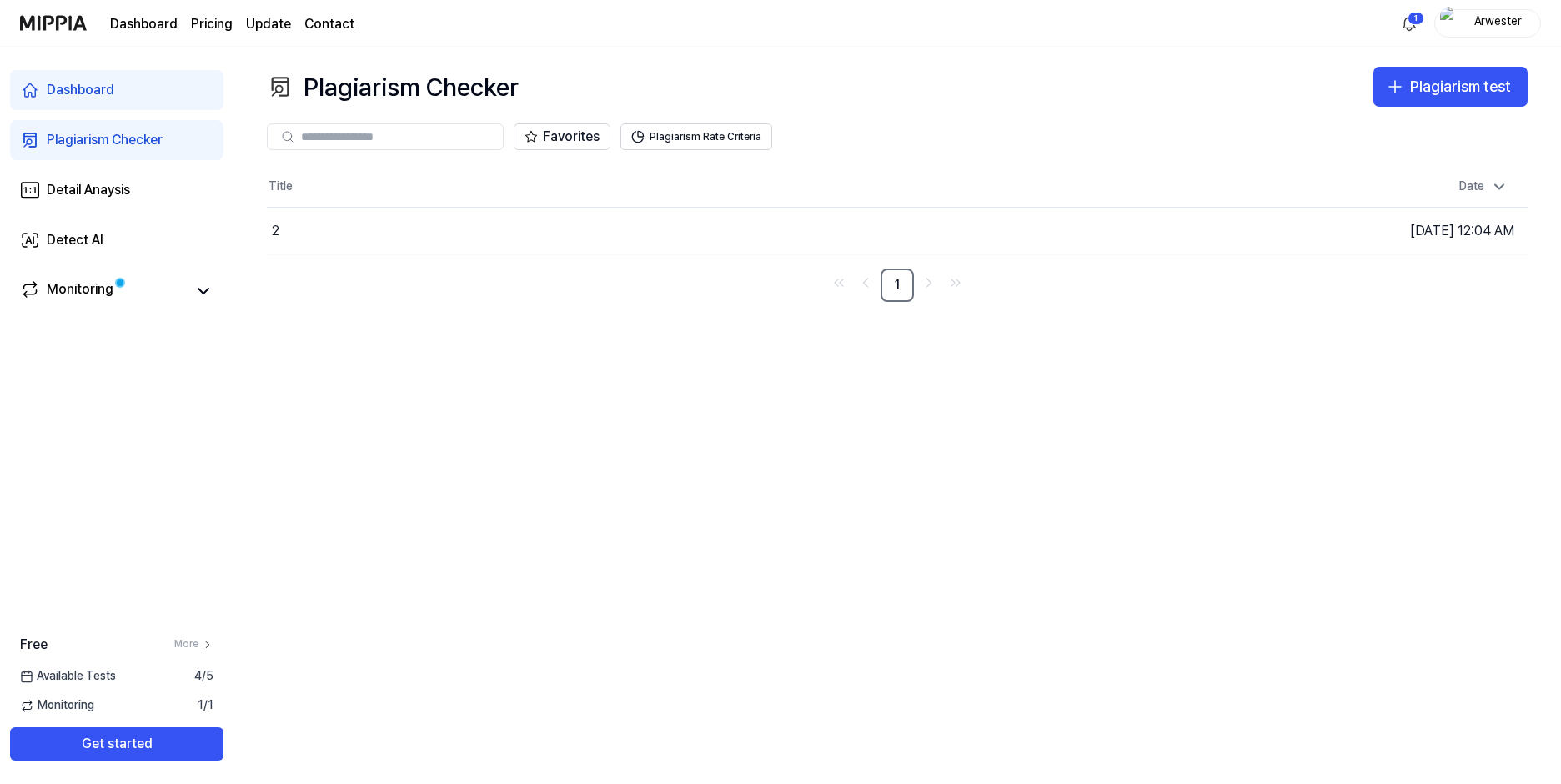
click at [114, 85] on link "Dashboard" at bounding box center [116, 89] width 214 height 40
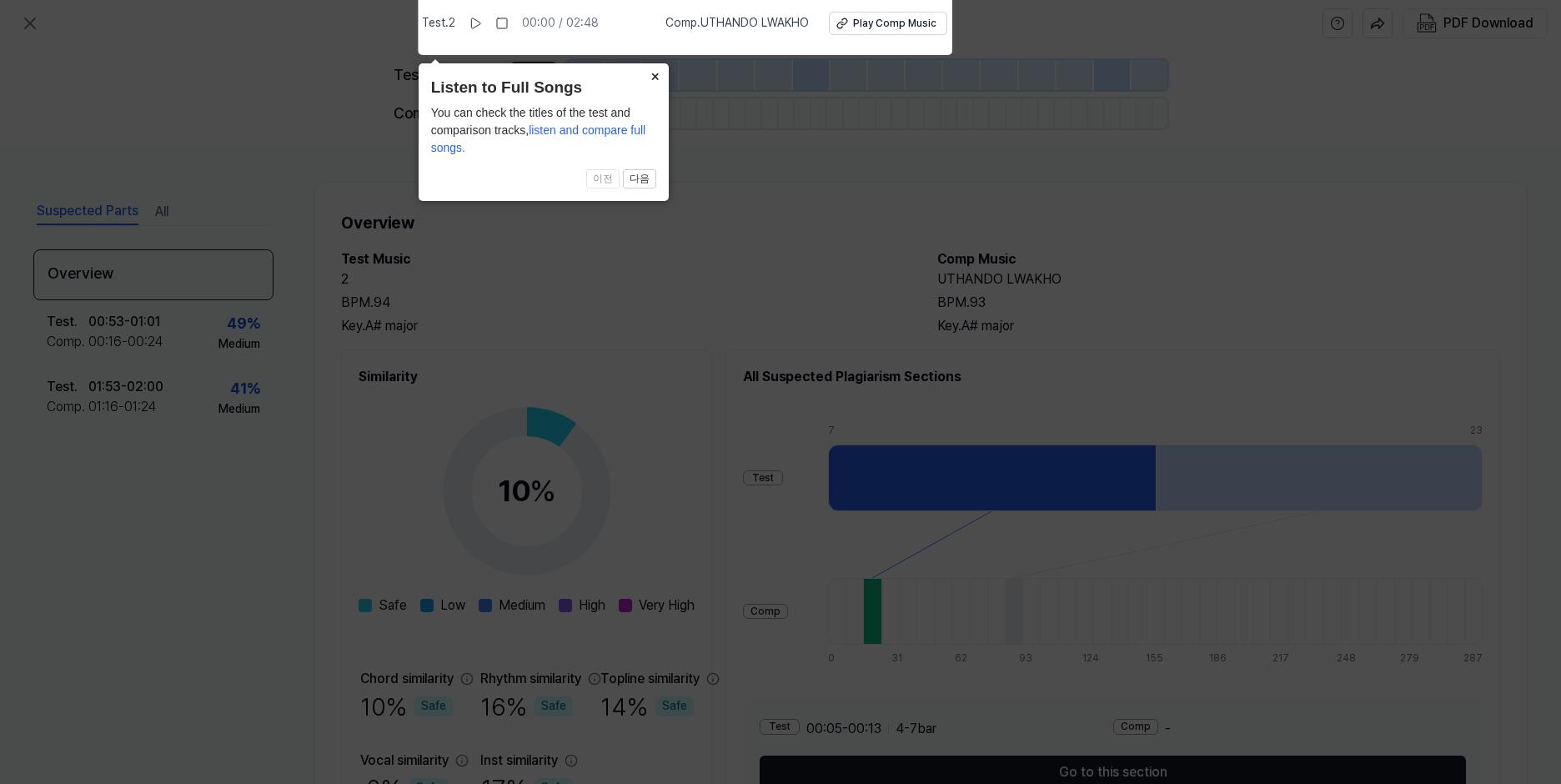
click at [662, 76] on button "×" at bounding box center [656, 75] width 27 height 23
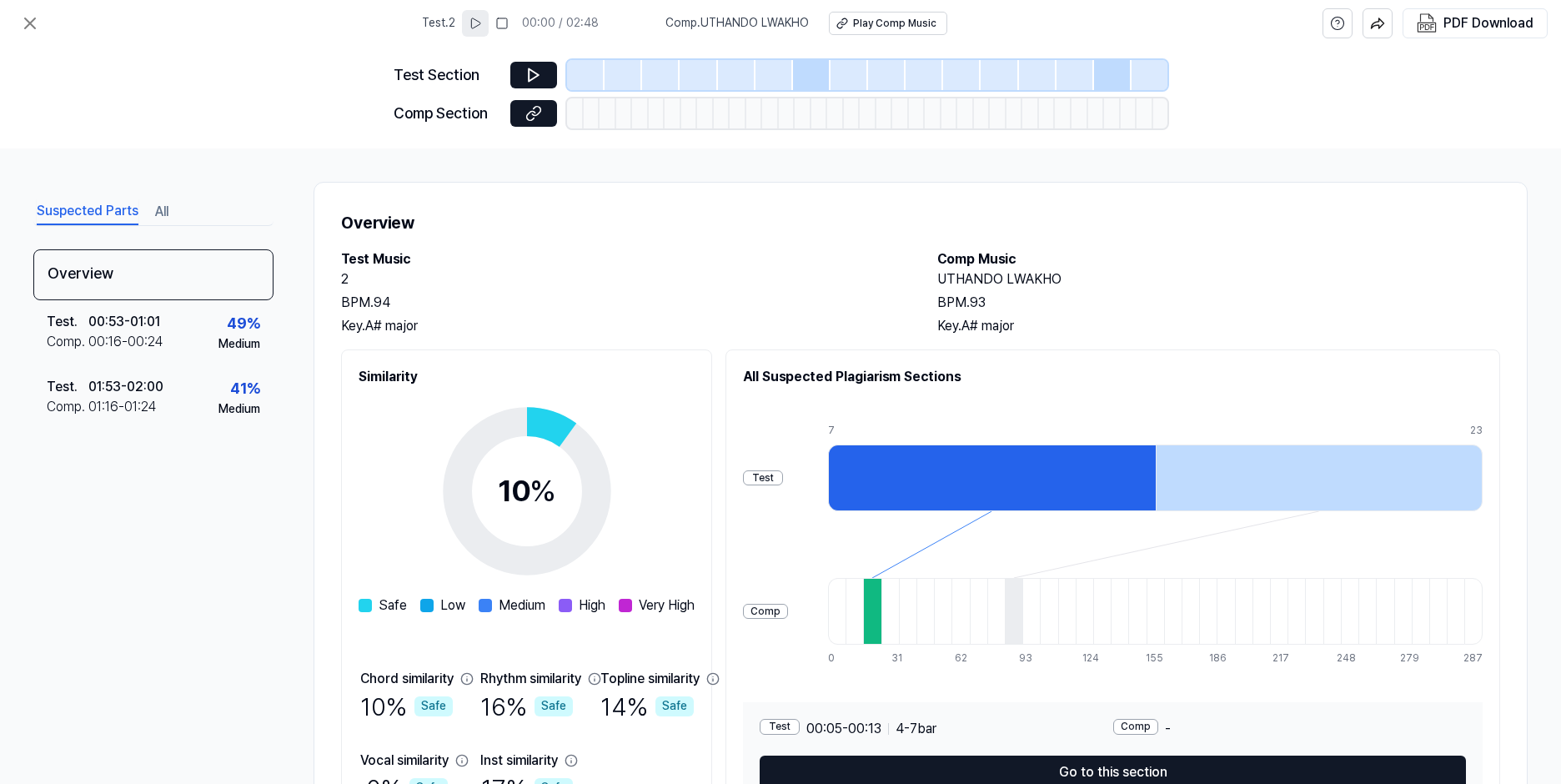
click at [478, 21] on icon at bounding box center [475, 23] width 9 height 10
click at [476, 22] on rect at bounding box center [474, 23] width 3 height 10
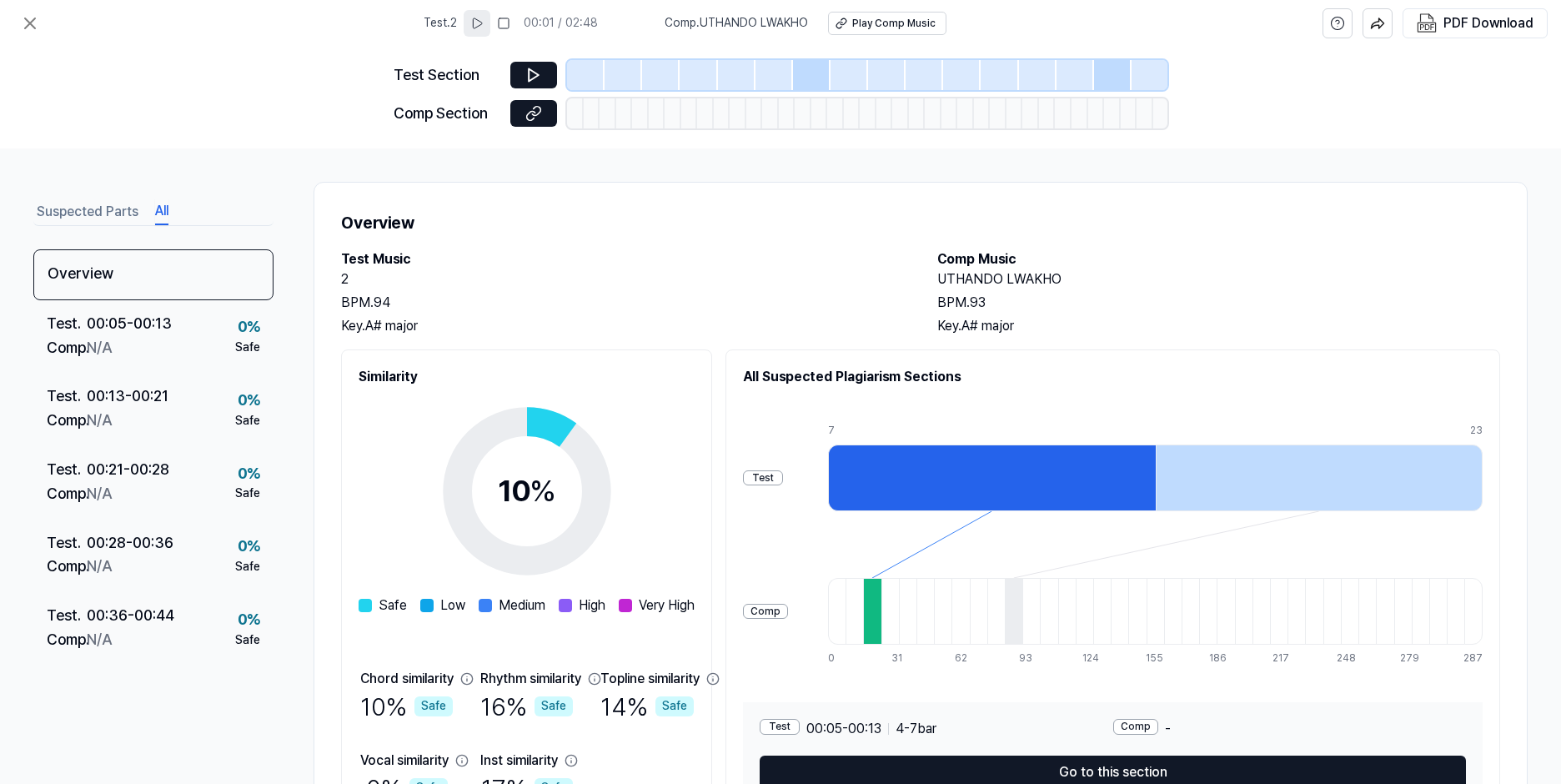
click at [161, 219] on button "All" at bounding box center [162, 212] width 14 height 27
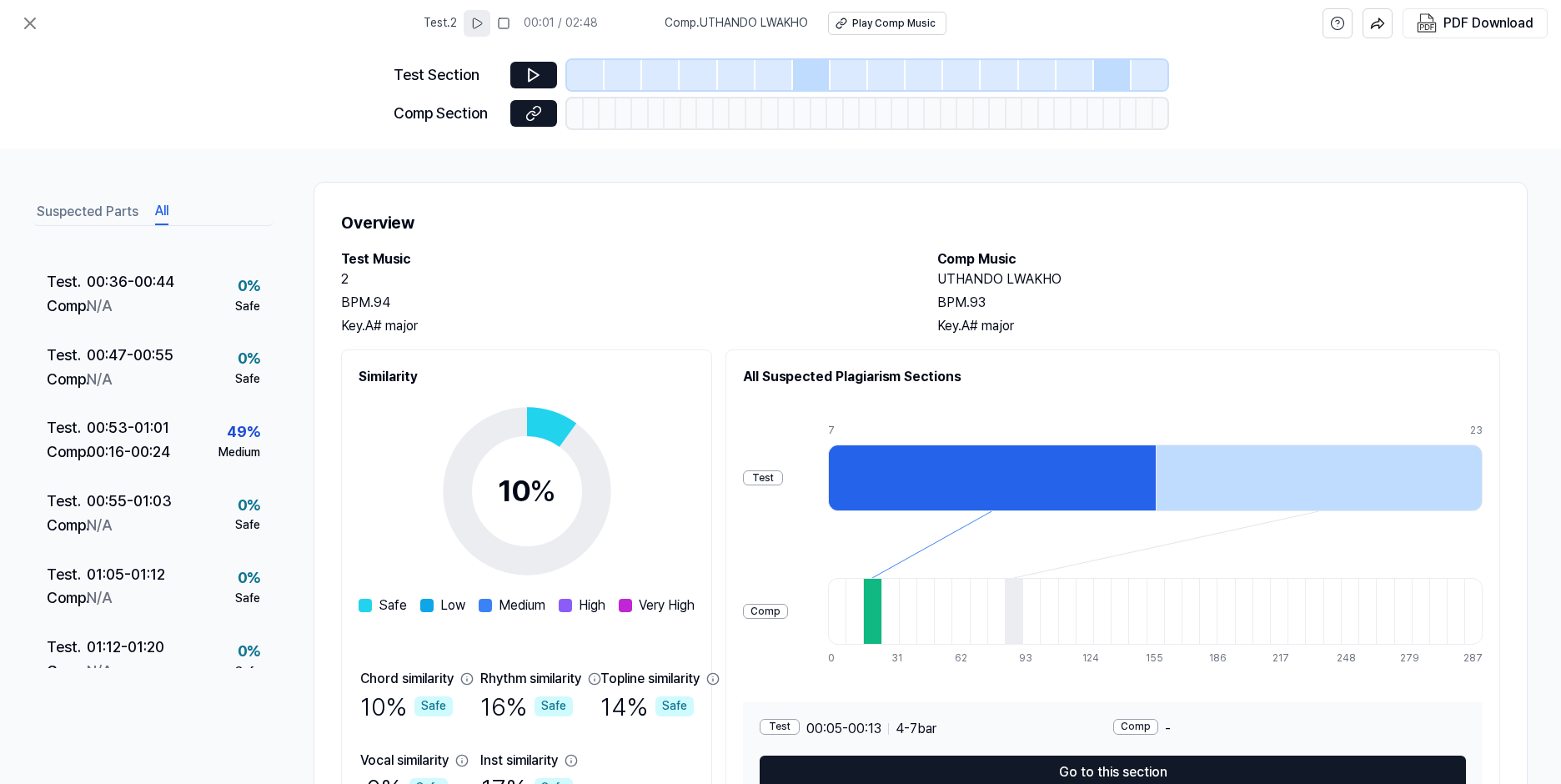
scroll to position [100, 0]
